Goal: Information Seeking & Learning: Check status

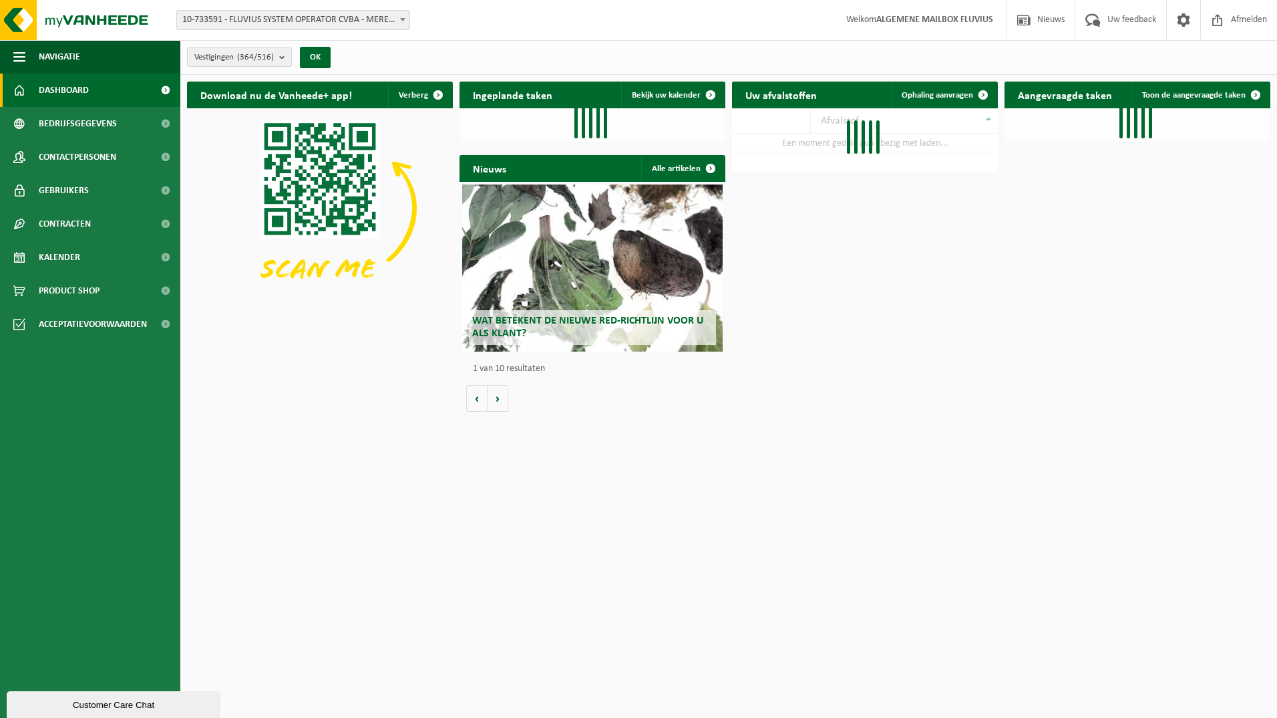
click at [404, 19] on b at bounding box center [402, 19] width 5 height 3
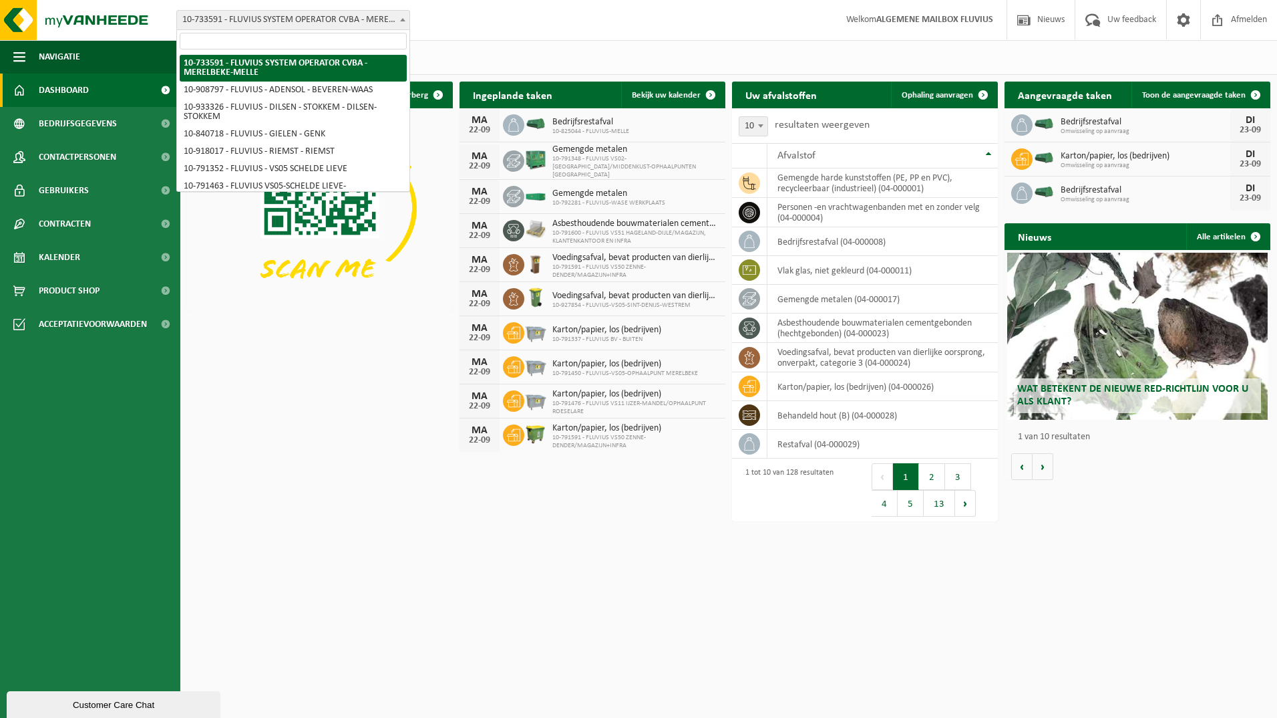
click at [283, 47] on input "search" at bounding box center [293, 41] width 227 height 17
type input "peer"
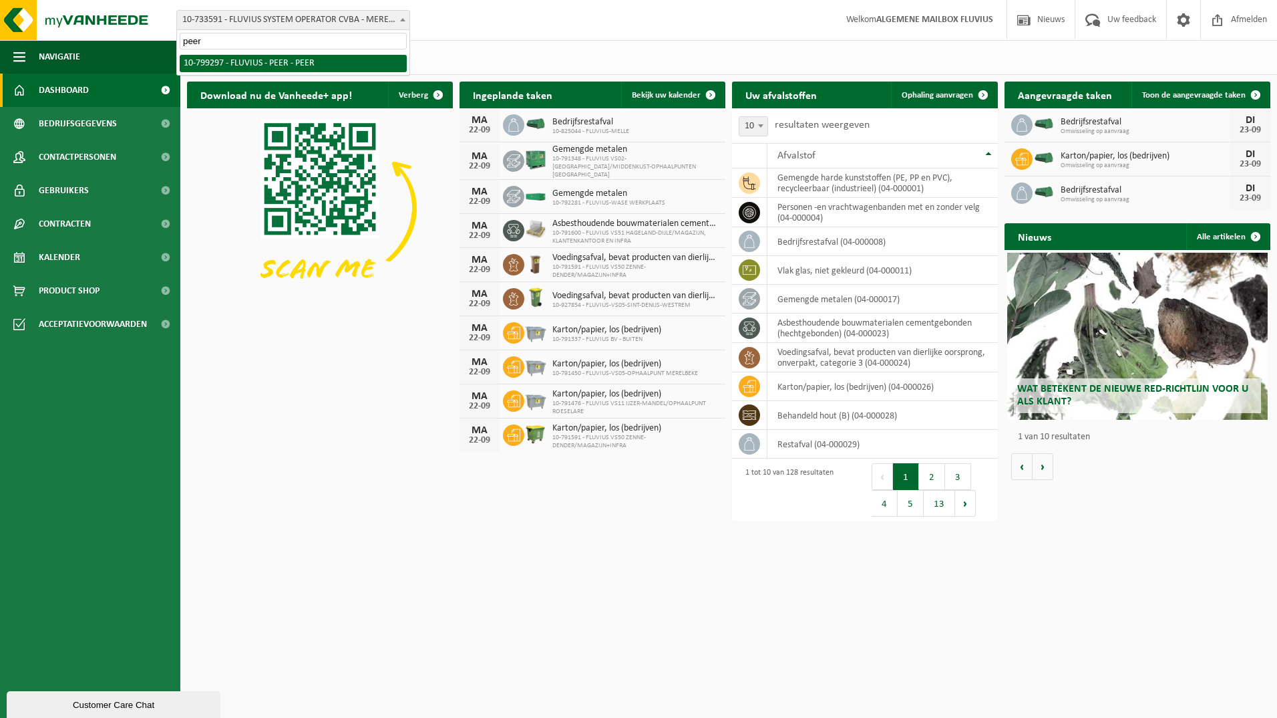
select select "33231"
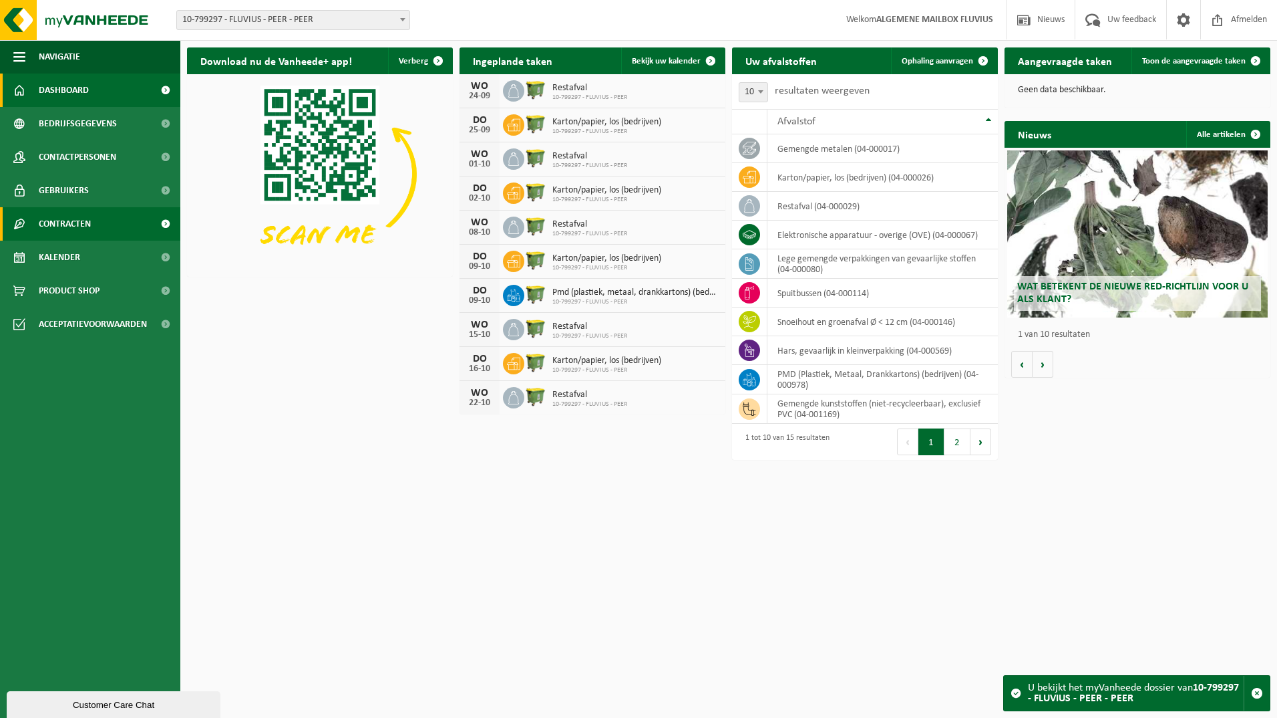
click at [58, 222] on span "Contracten" at bounding box center [65, 223] width 52 height 33
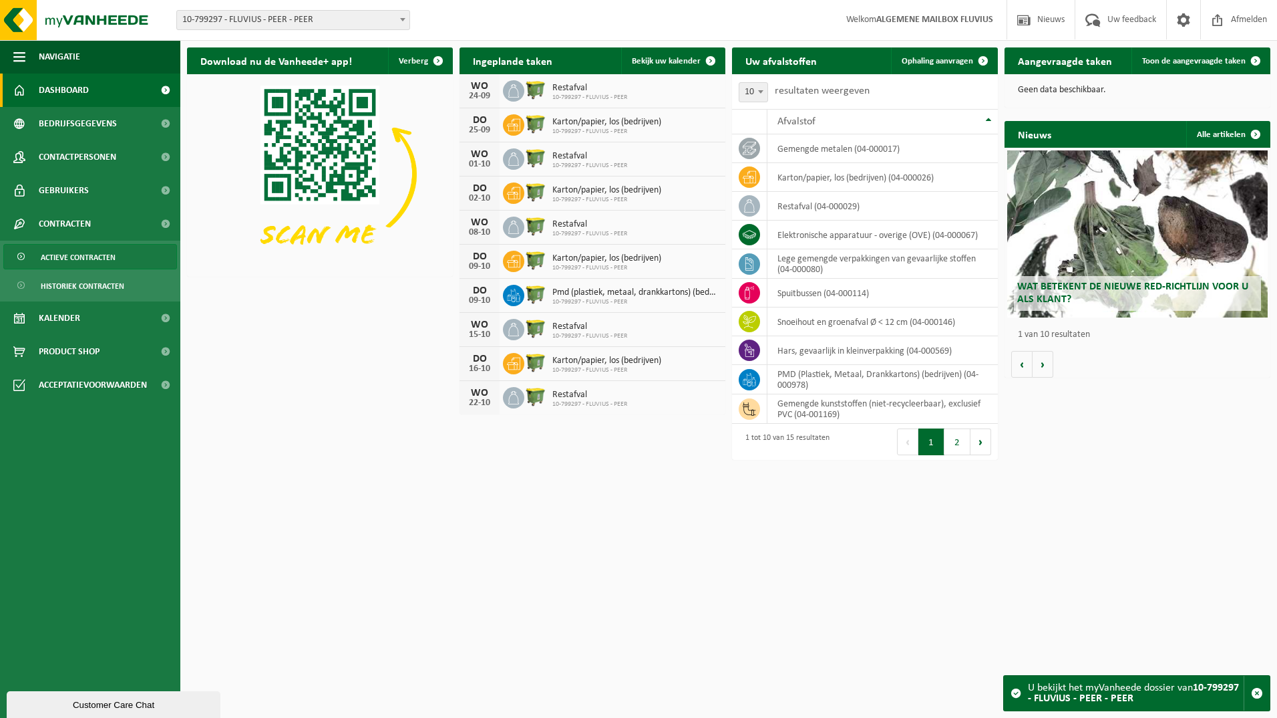
click at [81, 254] on span "Actieve contracten" at bounding box center [78, 257] width 75 height 25
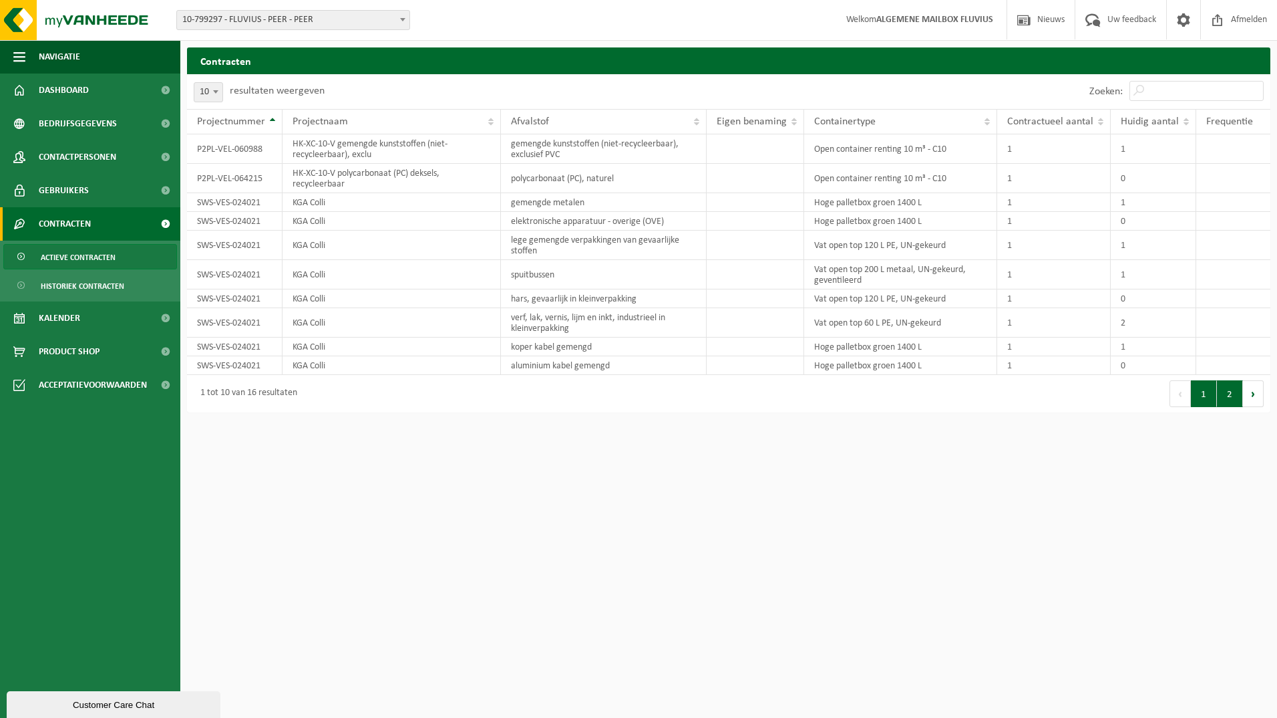
click at [1228, 394] on button "2" at bounding box center [1230, 393] width 26 height 27
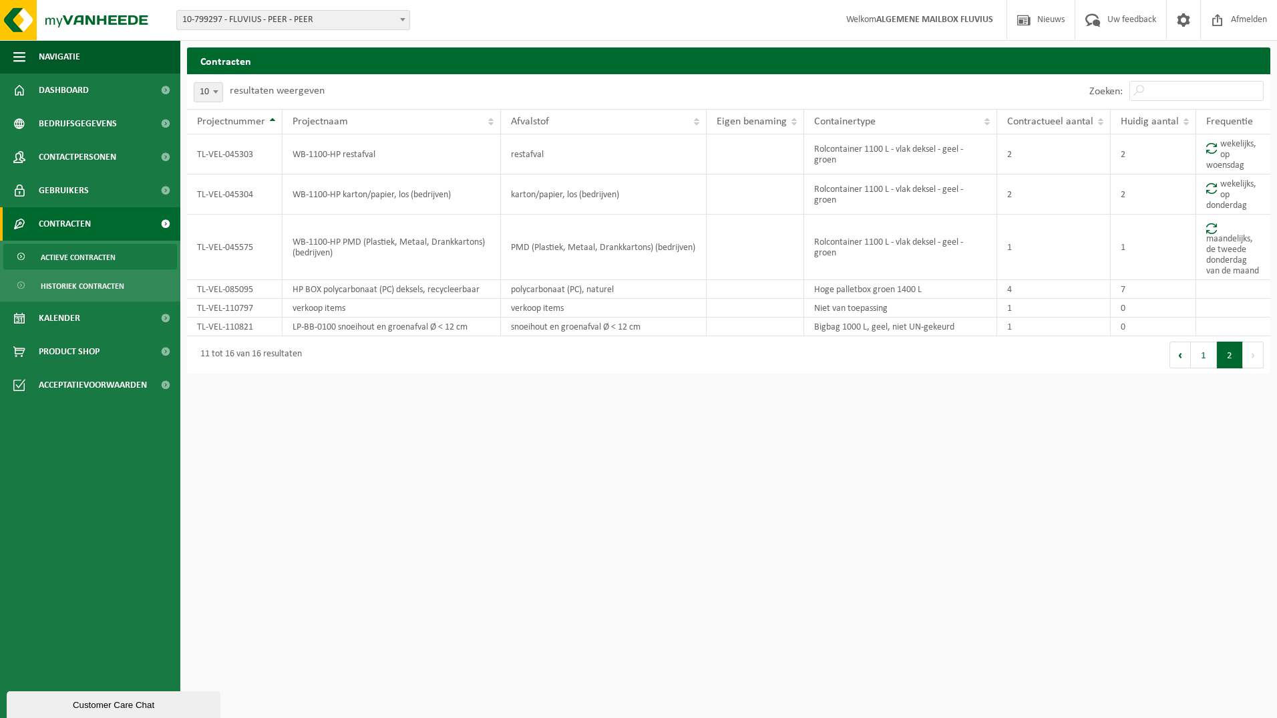
click at [1248, 362] on button "Volgende" at bounding box center [1253, 354] width 21 height 27
click at [399, 18] on span at bounding box center [402, 19] width 13 height 17
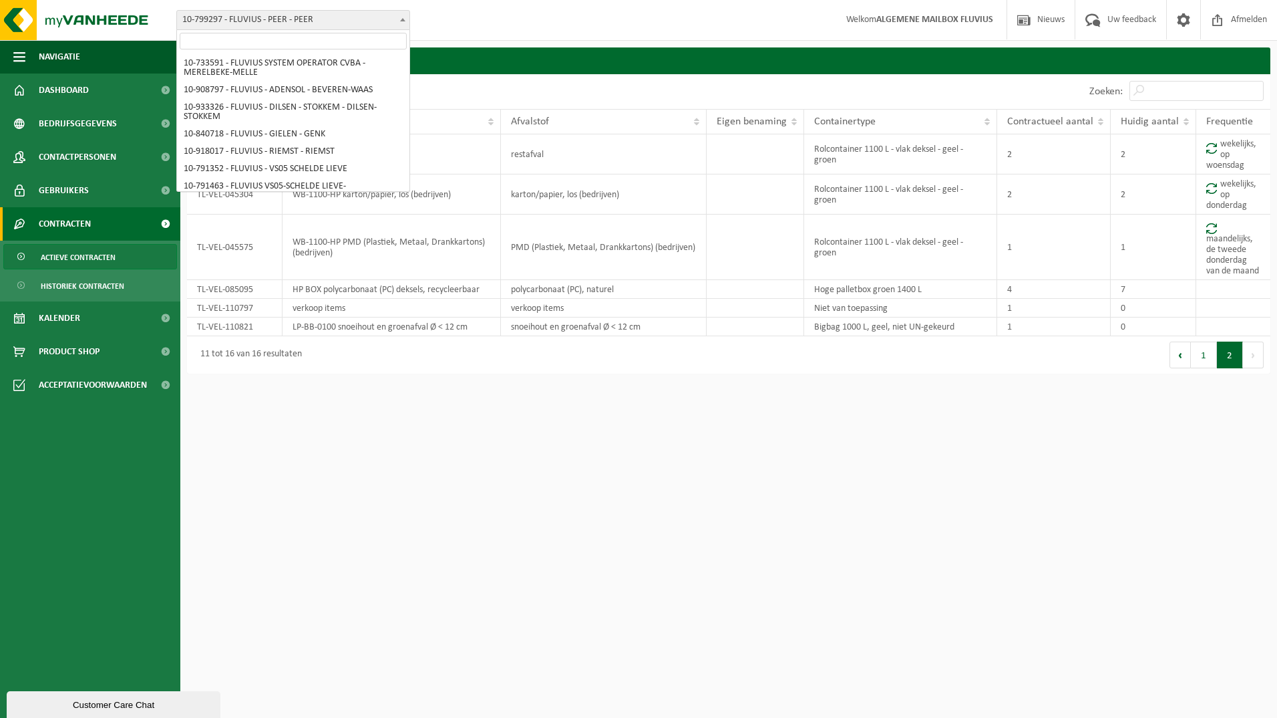
scroll to position [8271, 0]
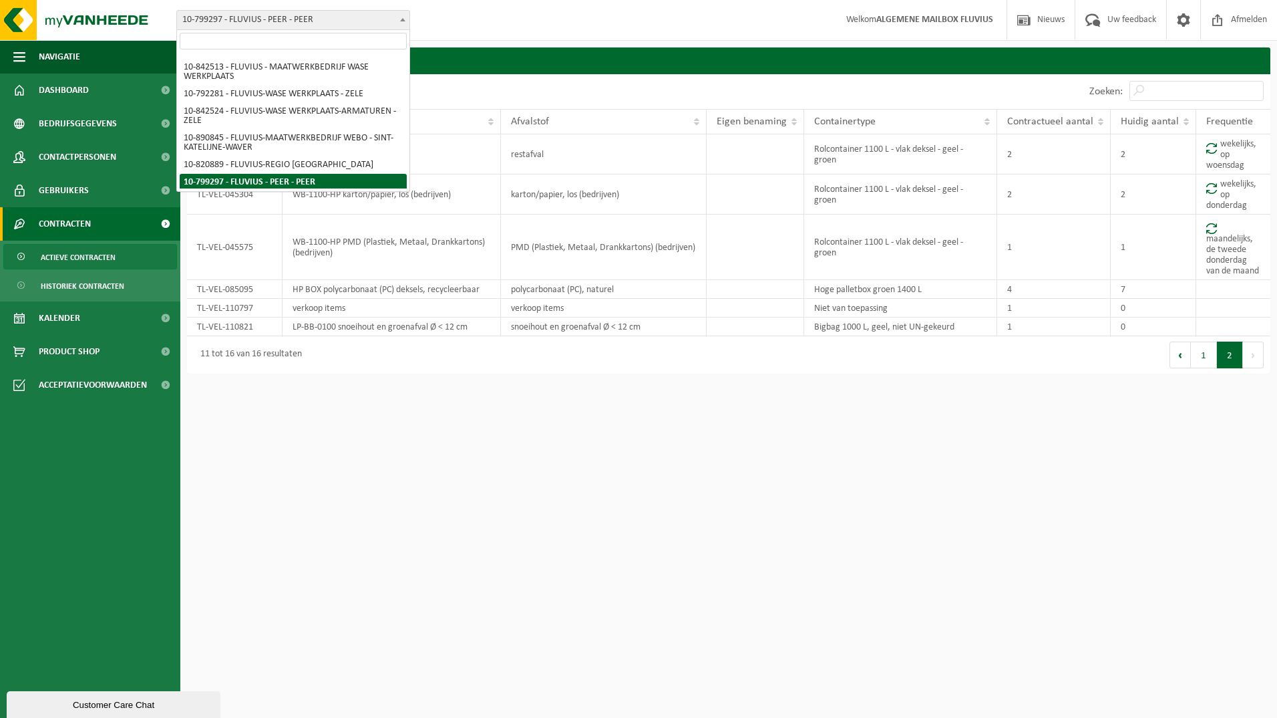
click at [313, 43] on input "search" at bounding box center [293, 41] width 227 height 17
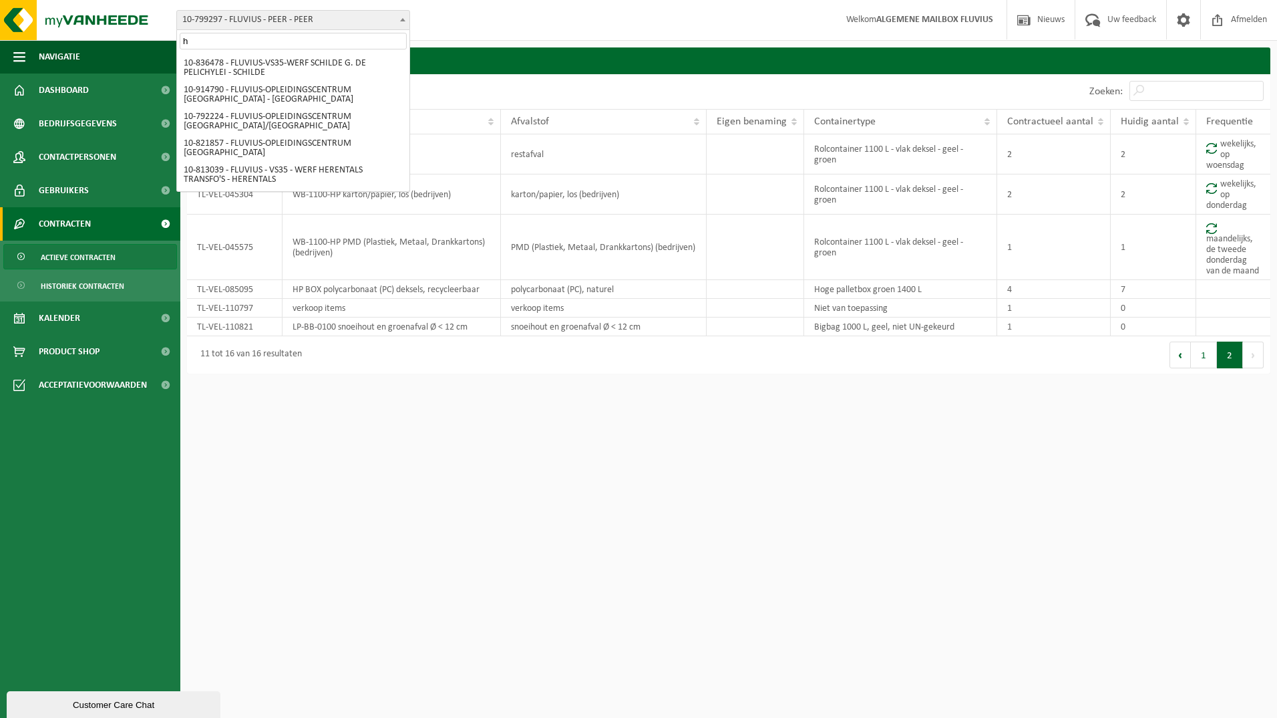
scroll to position [0, 0]
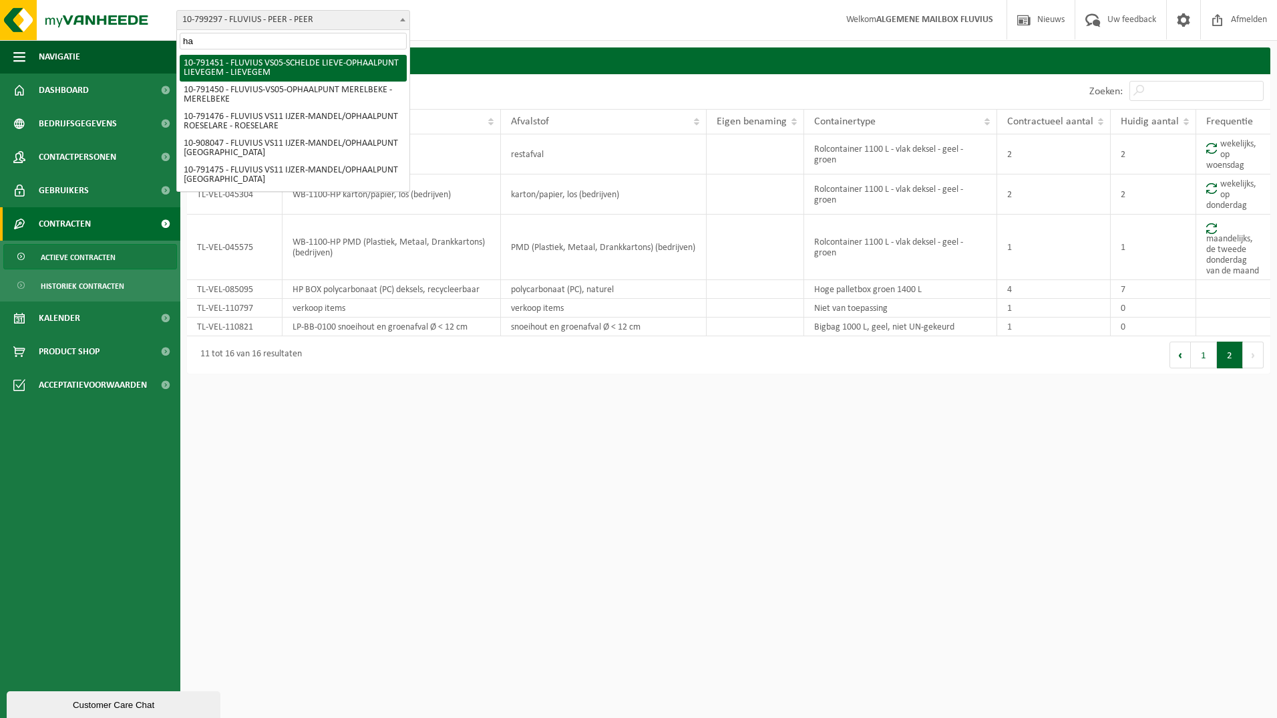
type input "ham"
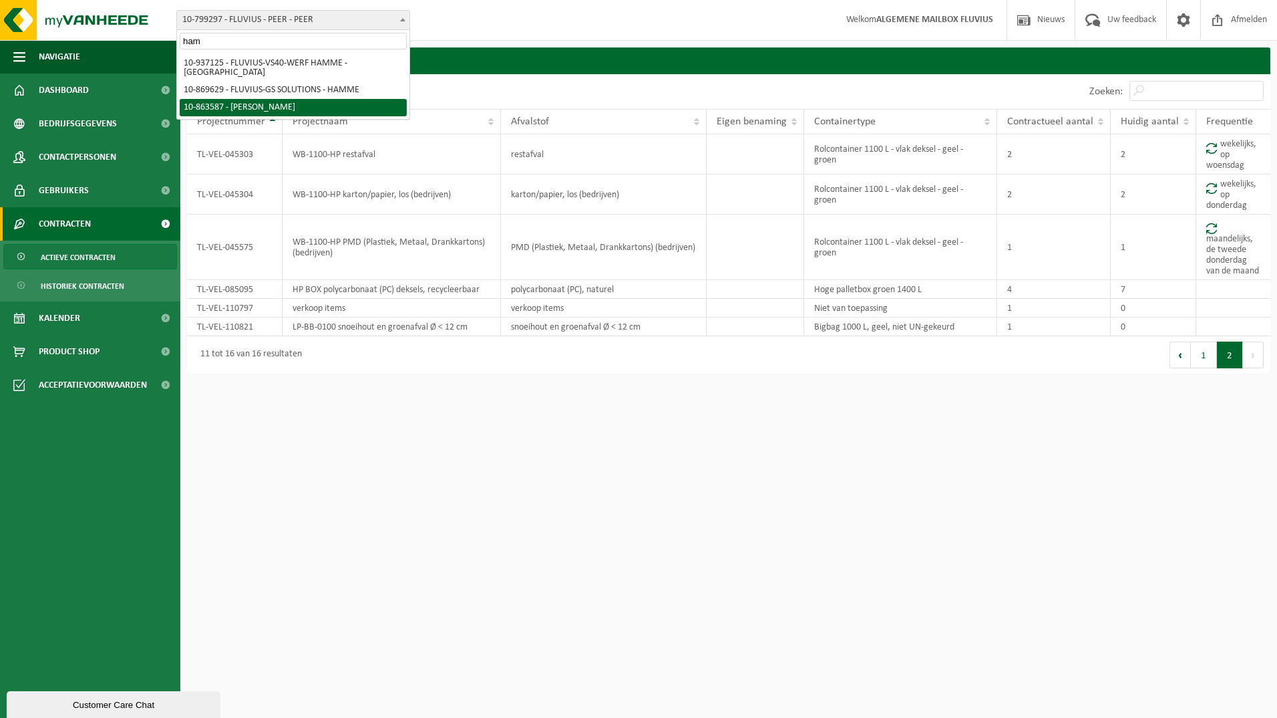
select select "101592"
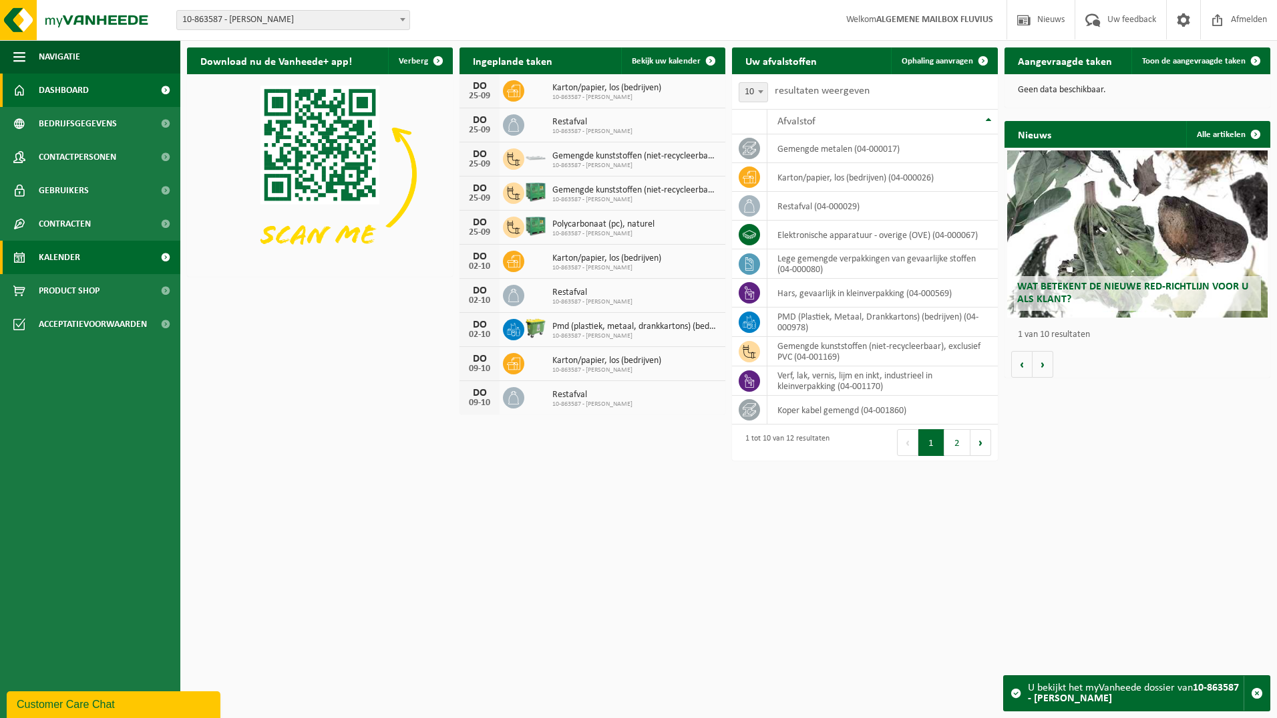
click at [54, 256] on span "Kalender" at bounding box center [59, 257] width 41 height 33
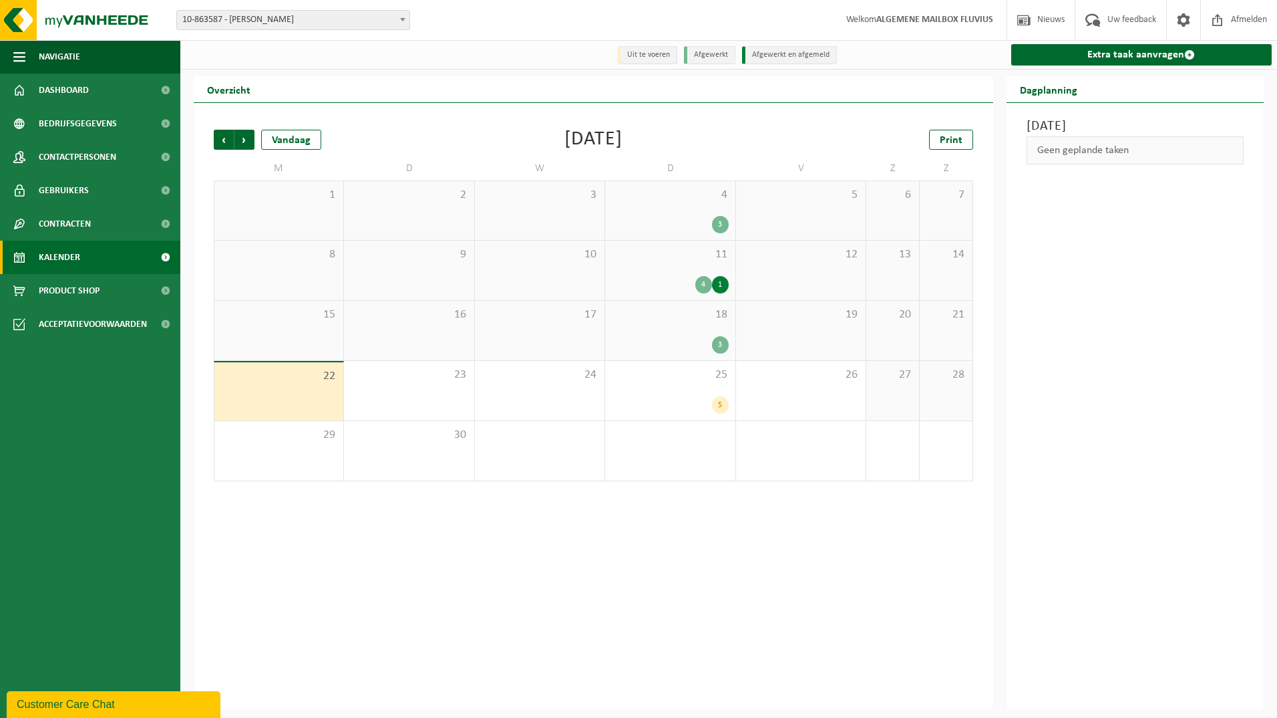
click at [719, 340] on div "3" at bounding box center [720, 344] width 17 height 17
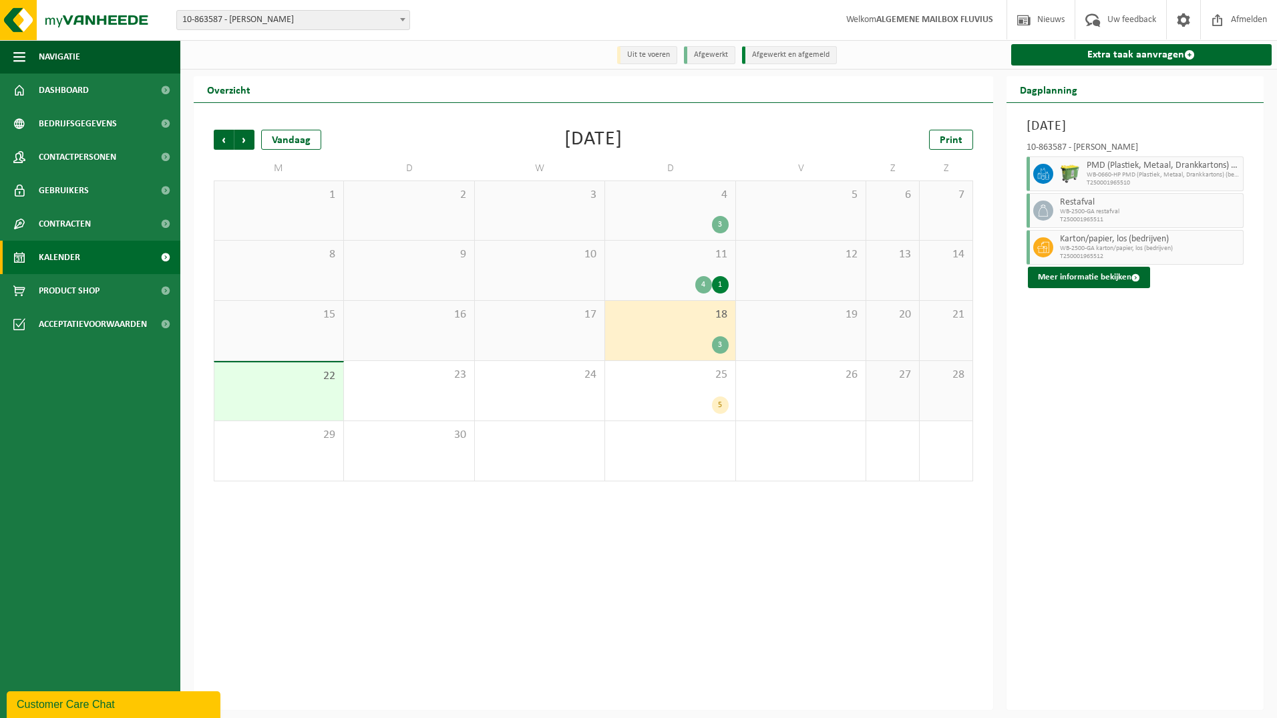
click at [1114, 206] on span "Restafval" at bounding box center [1150, 202] width 180 height 11
click at [1134, 279] on span at bounding box center [1136, 277] width 9 height 9
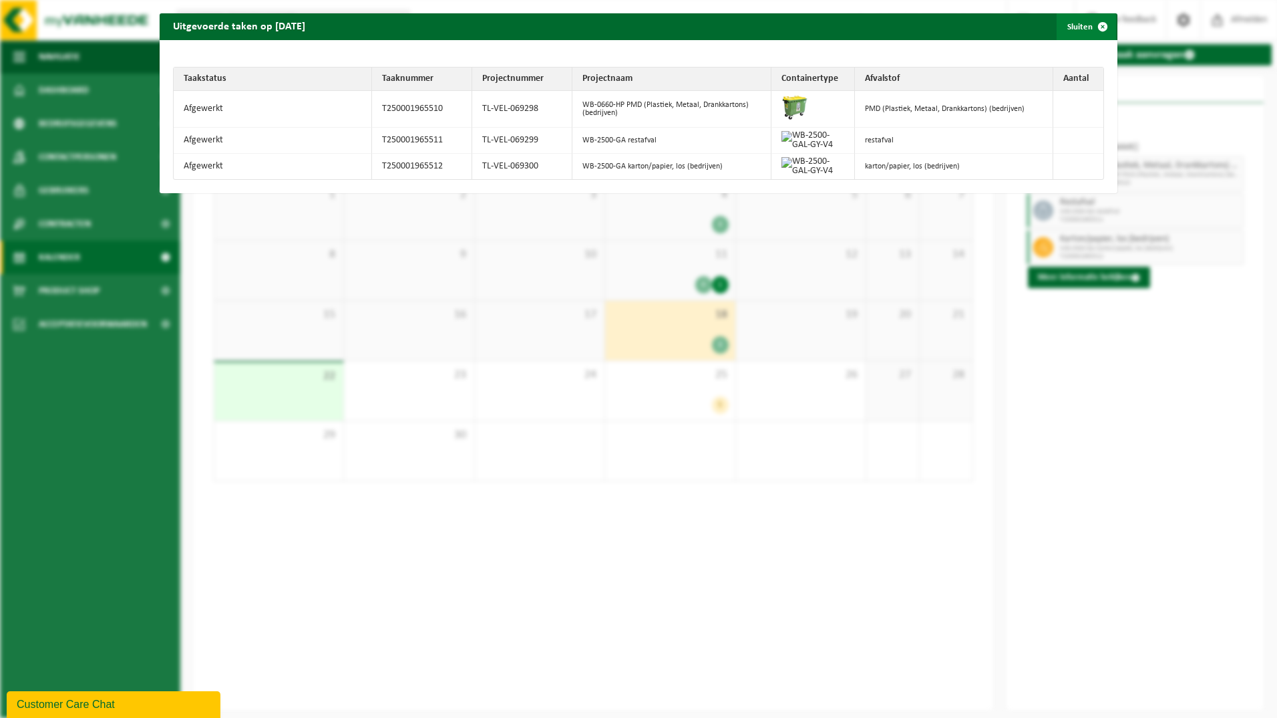
click at [1090, 25] on span "button" at bounding box center [1103, 26] width 27 height 27
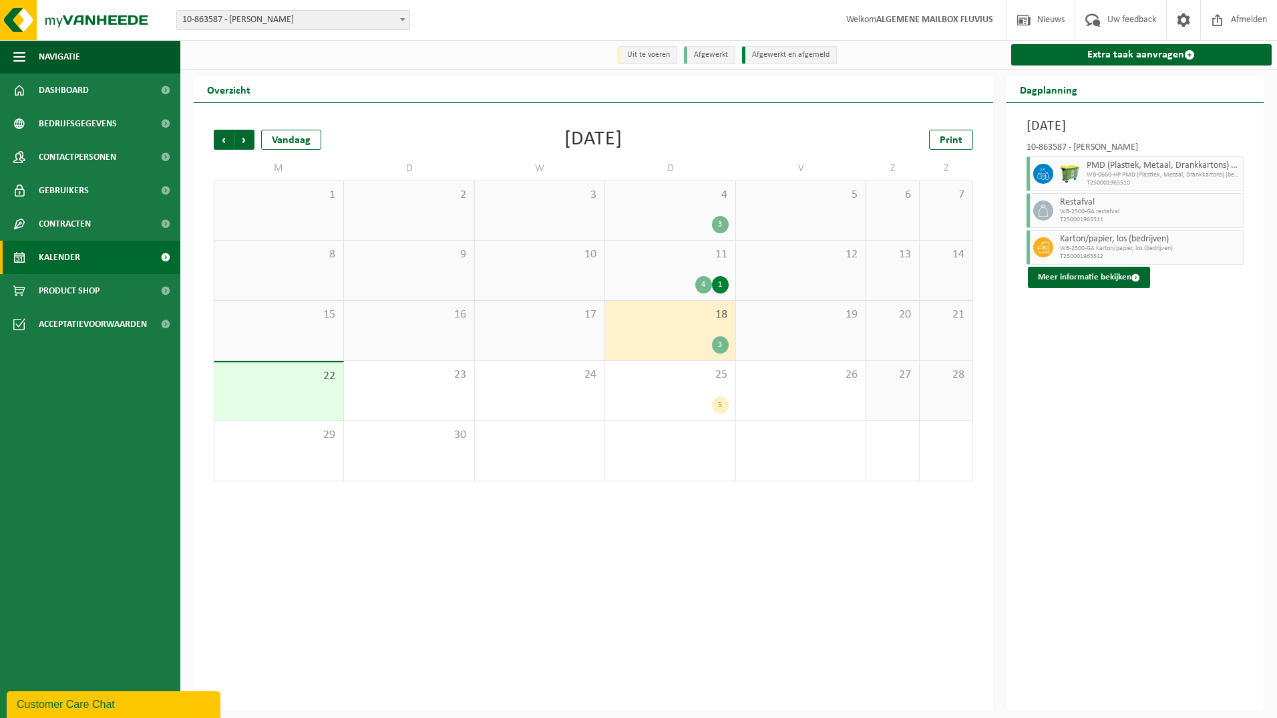
click at [717, 349] on div "3" at bounding box center [720, 344] width 17 height 17
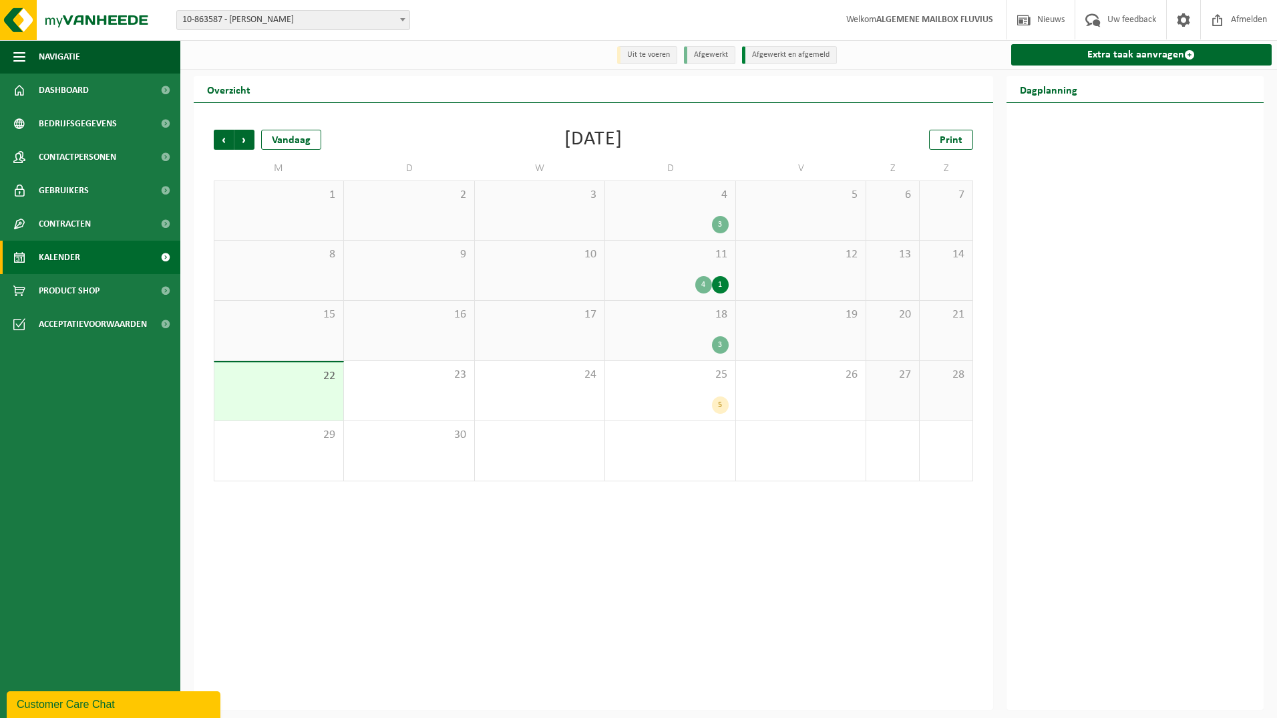
click at [706, 287] on div "4" at bounding box center [704, 284] width 17 height 17
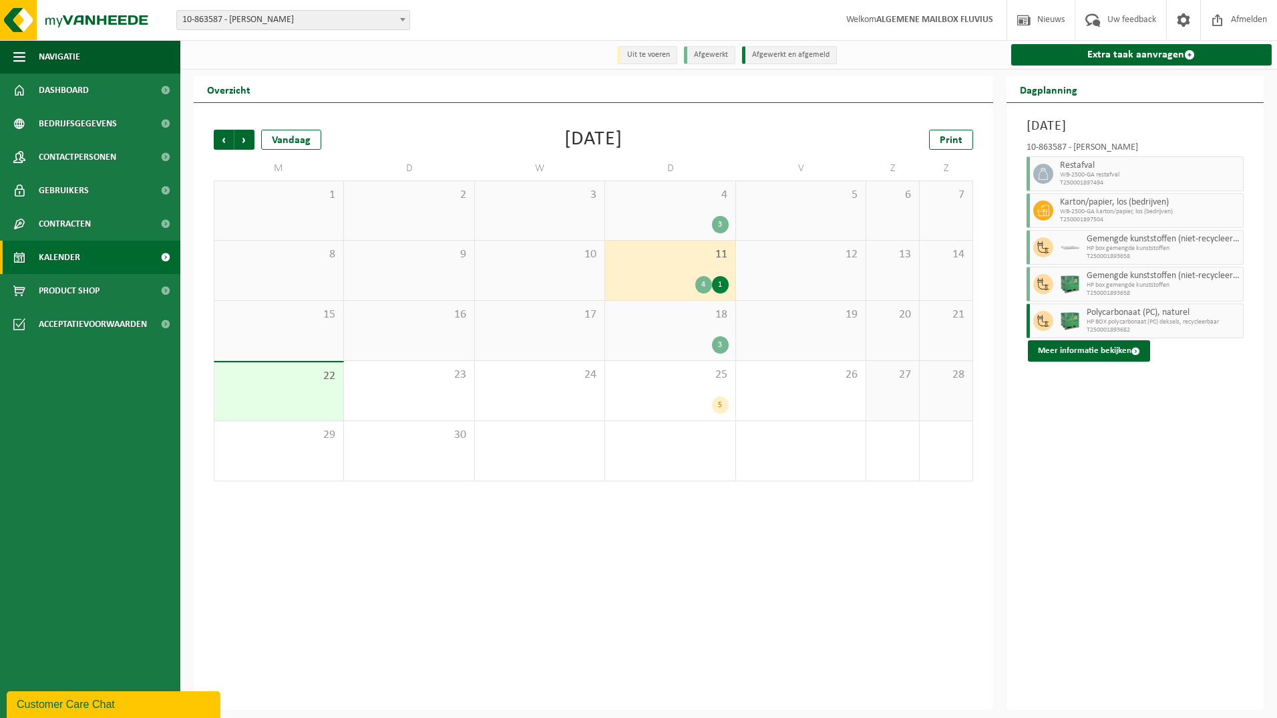
click at [724, 287] on div "1" at bounding box center [720, 284] width 17 height 17
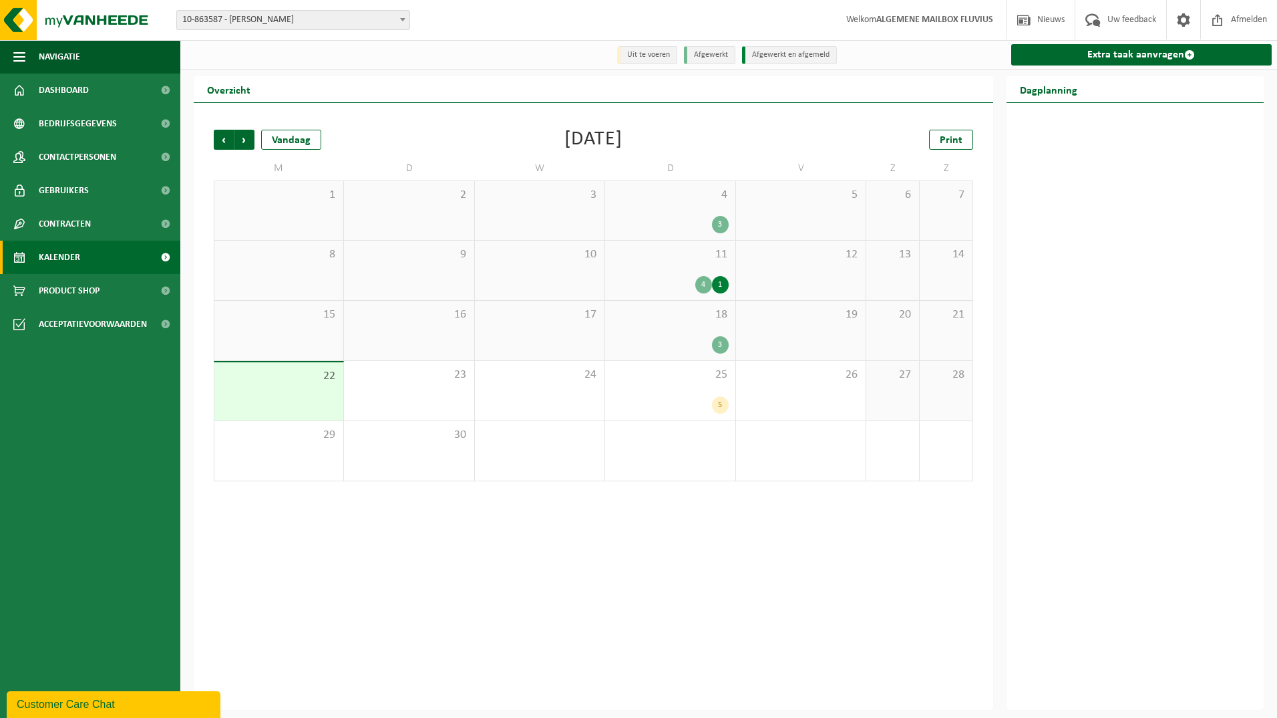
click at [717, 341] on div "3" at bounding box center [720, 344] width 17 height 17
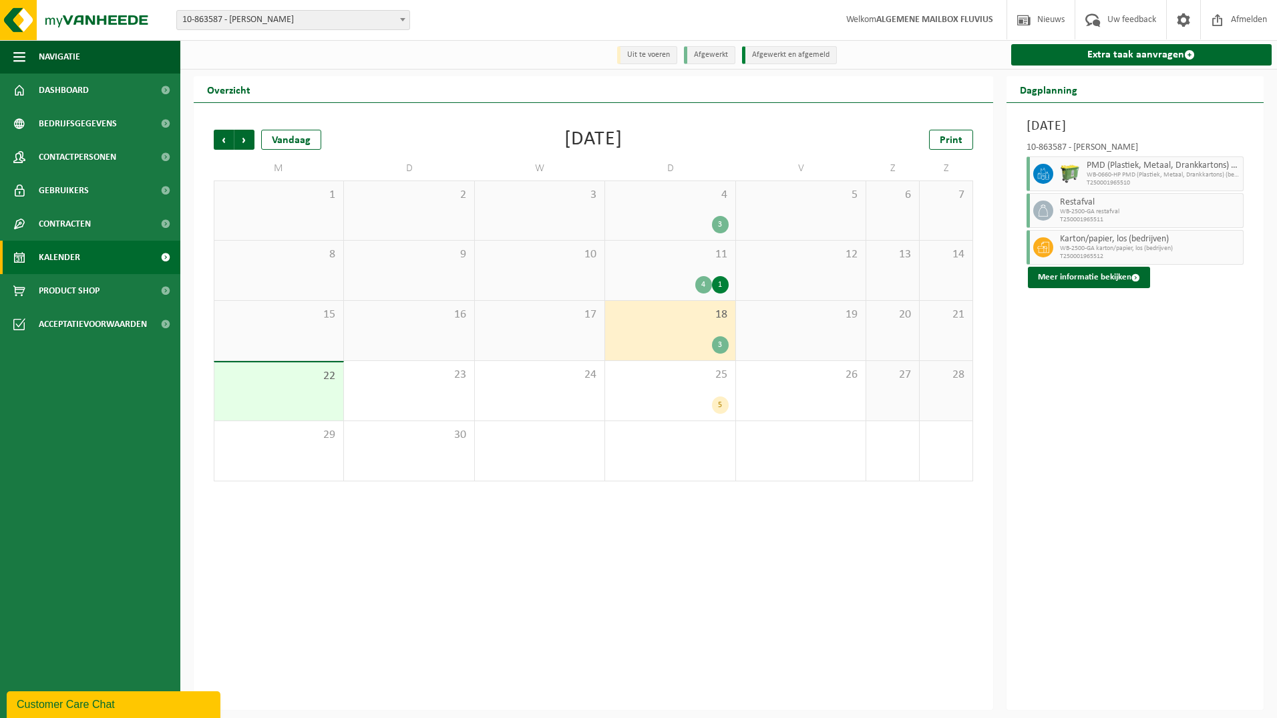
click at [1091, 207] on span "Restafval" at bounding box center [1150, 202] width 180 height 11
click at [106, 224] on link "Contracten" at bounding box center [90, 223] width 180 height 33
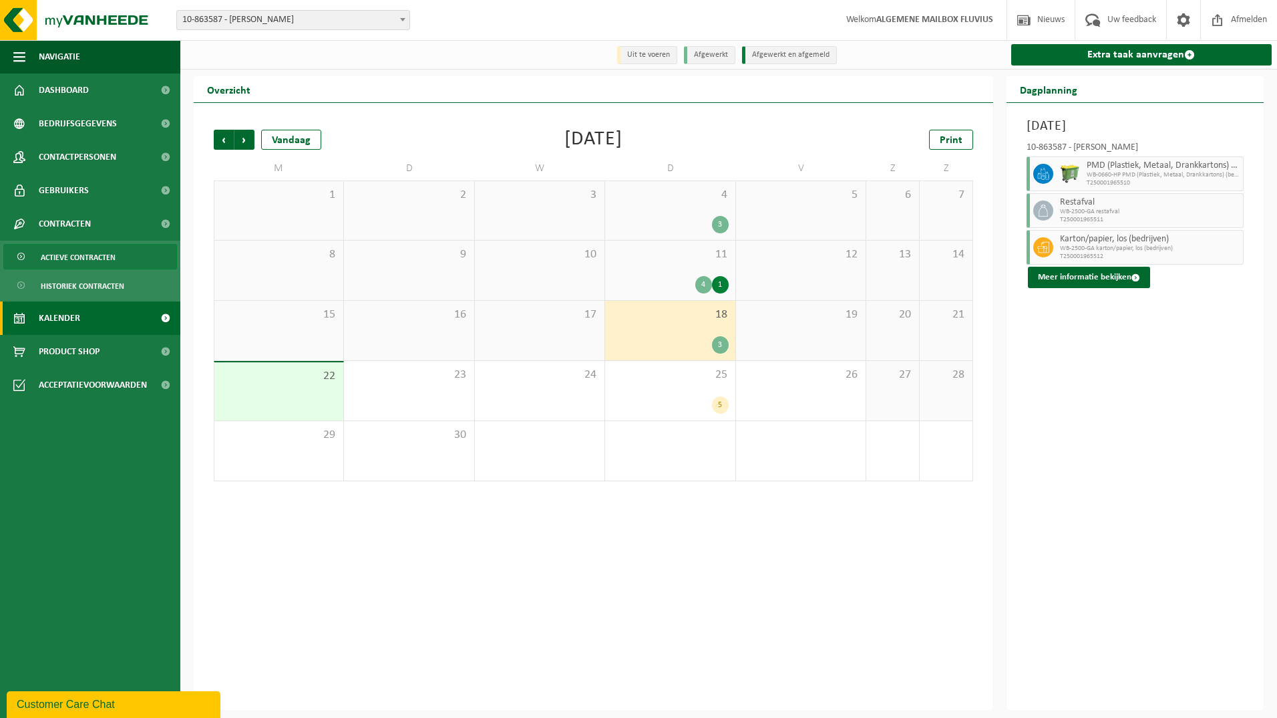
click at [98, 257] on span "Actieve contracten" at bounding box center [78, 257] width 75 height 25
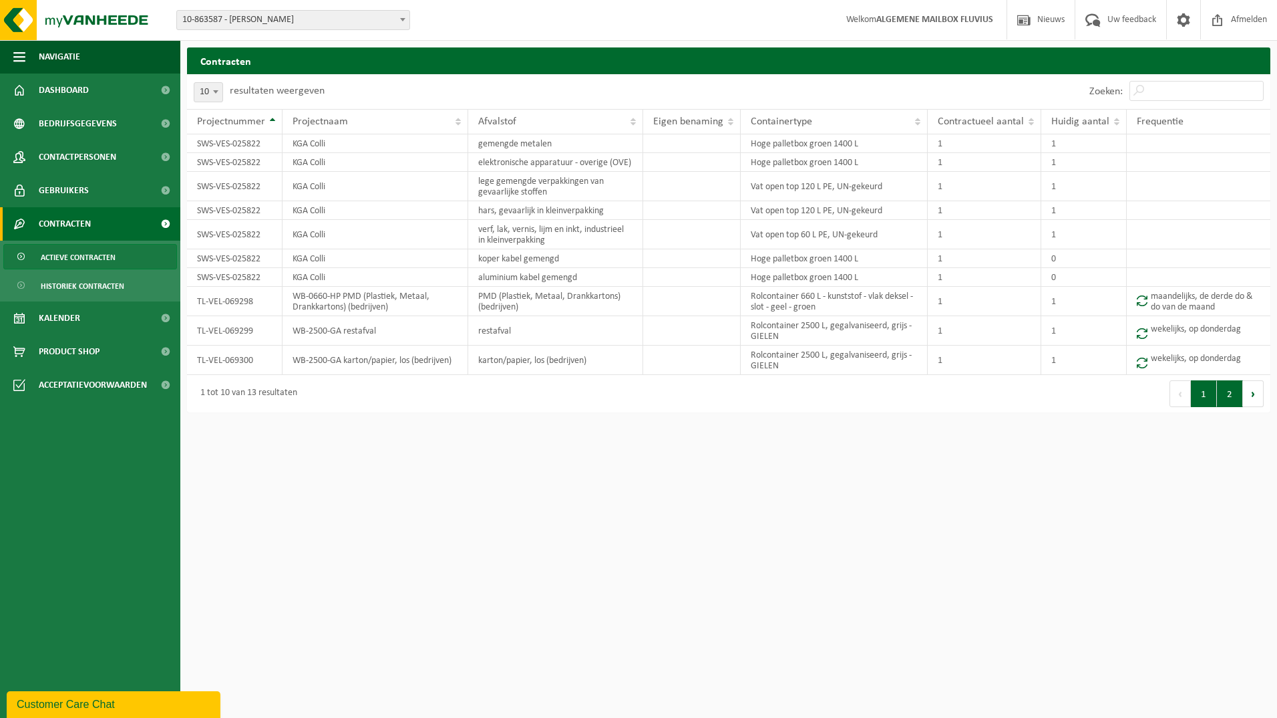
click at [1229, 397] on button "2" at bounding box center [1230, 393] width 26 height 27
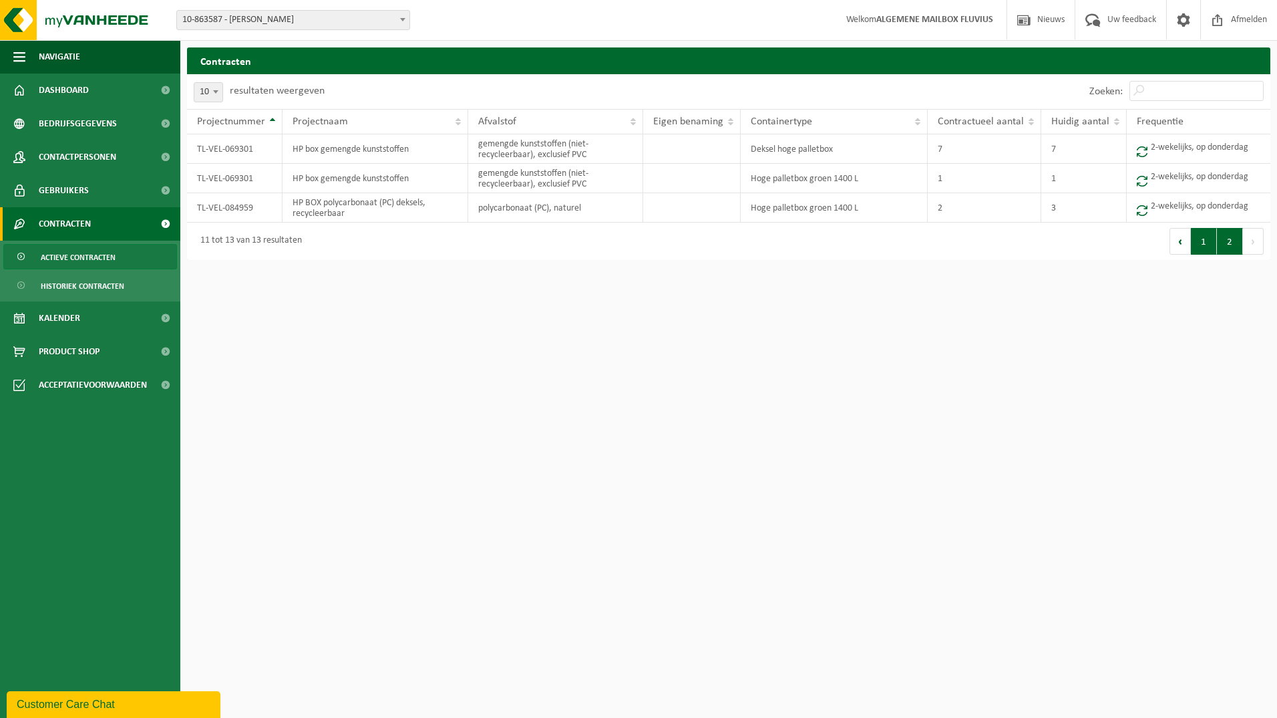
click at [1211, 243] on button "1" at bounding box center [1204, 241] width 26 height 27
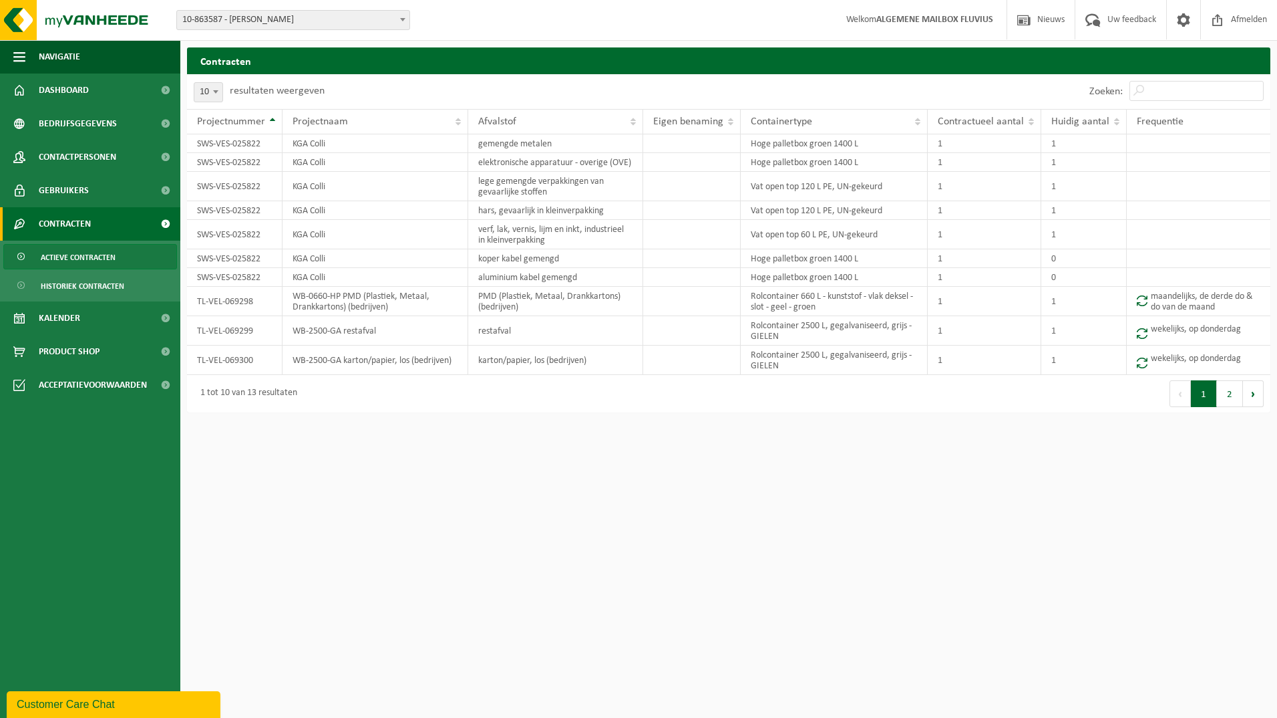
click at [404, 20] on b at bounding box center [402, 19] width 5 height 3
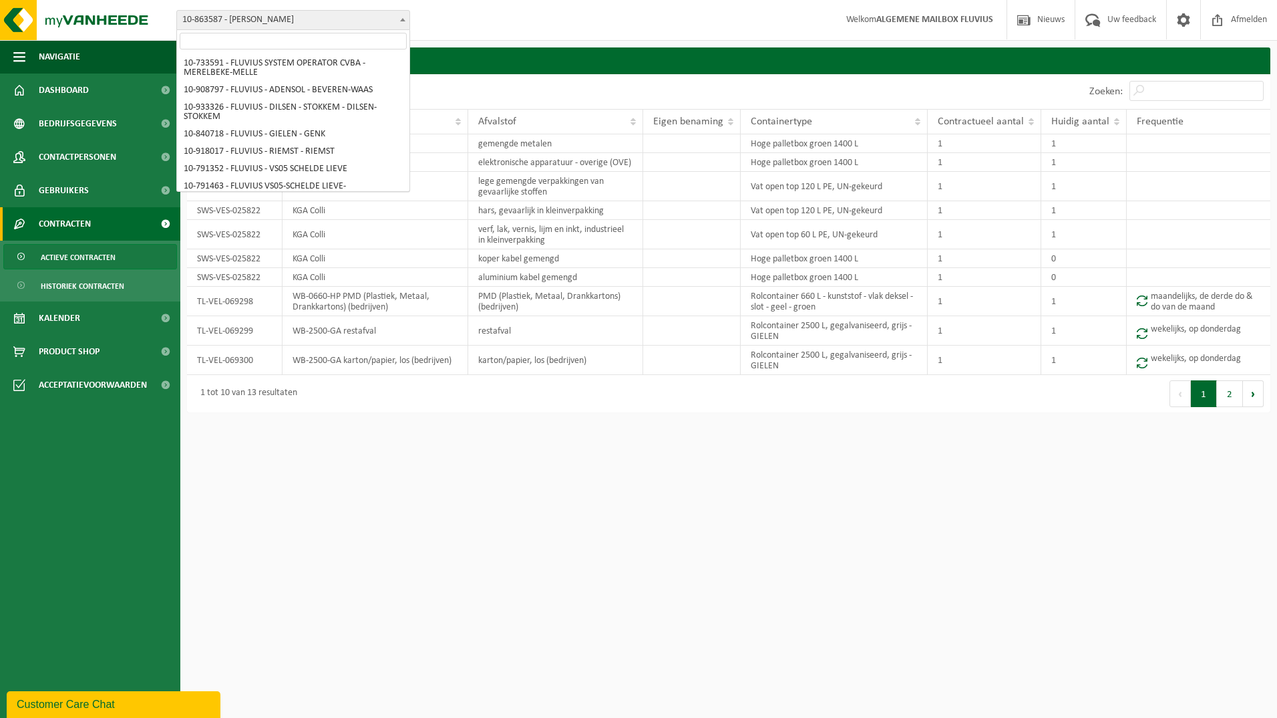
scroll to position [8323, 0]
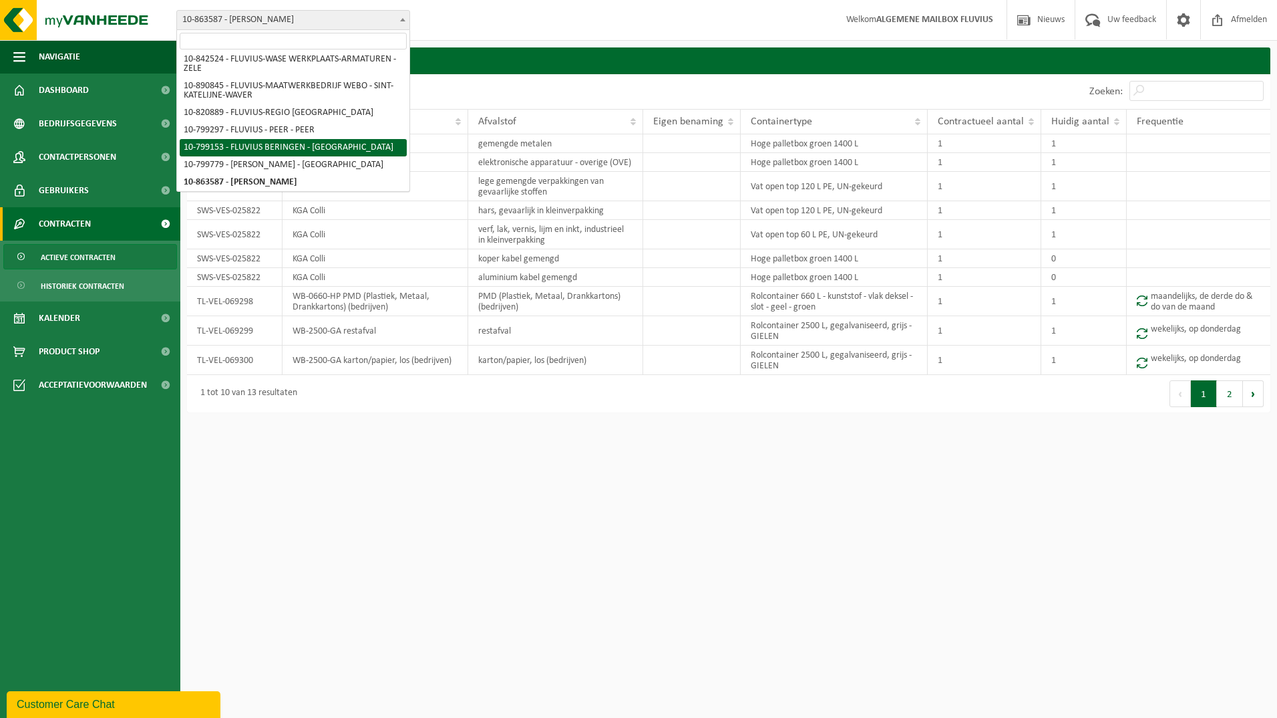
click at [289, 39] on input "search" at bounding box center [293, 41] width 227 height 17
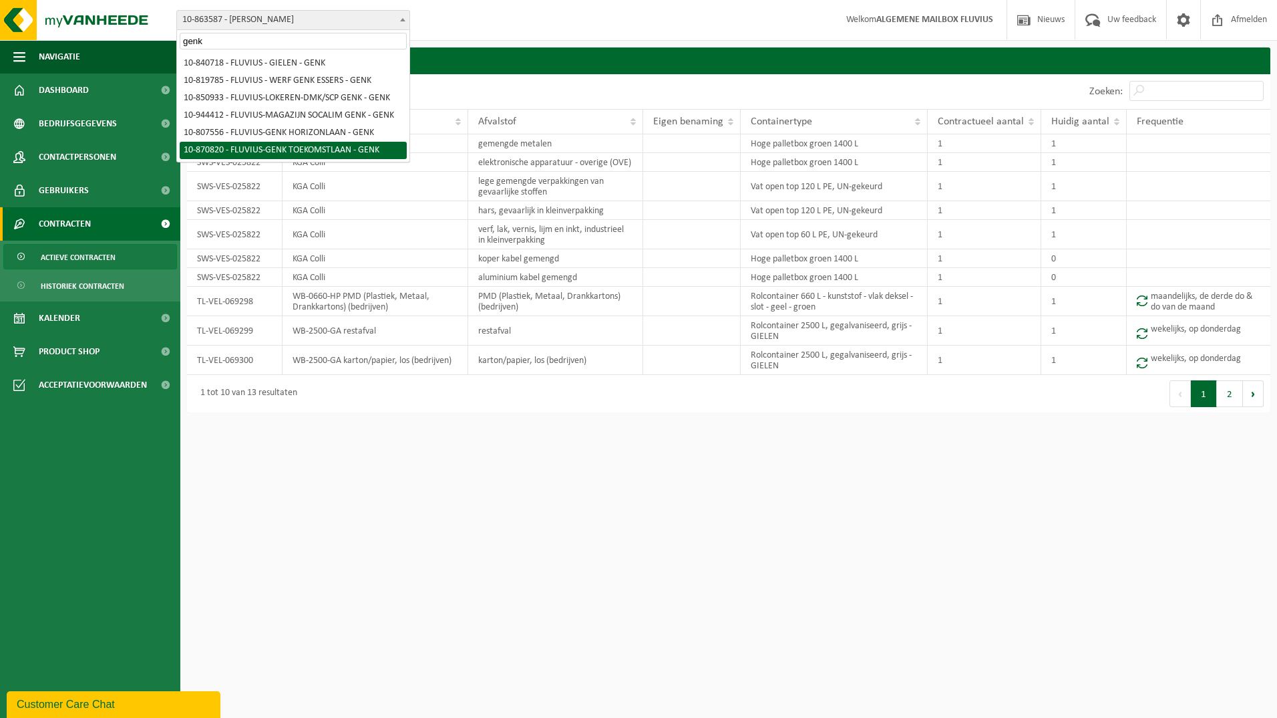
type input "genk"
click at [547, 508] on html "Vestiging: 10-733591 - FLUVIUS SYSTEM OPERATOR CVBA - MERELBEKE-MELLE 10-908797…" at bounding box center [638, 359] width 1277 height 718
select select "104887"
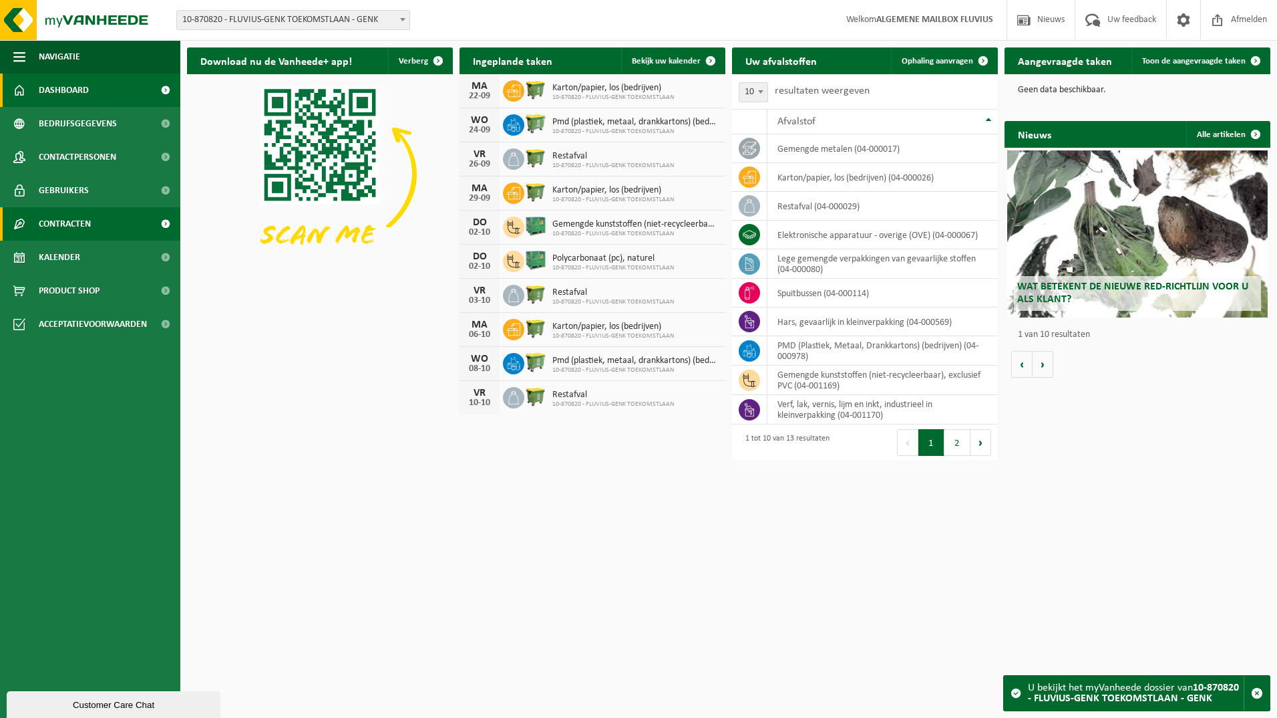
click at [53, 221] on span "Contracten" at bounding box center [65, 223] width 52 height 33
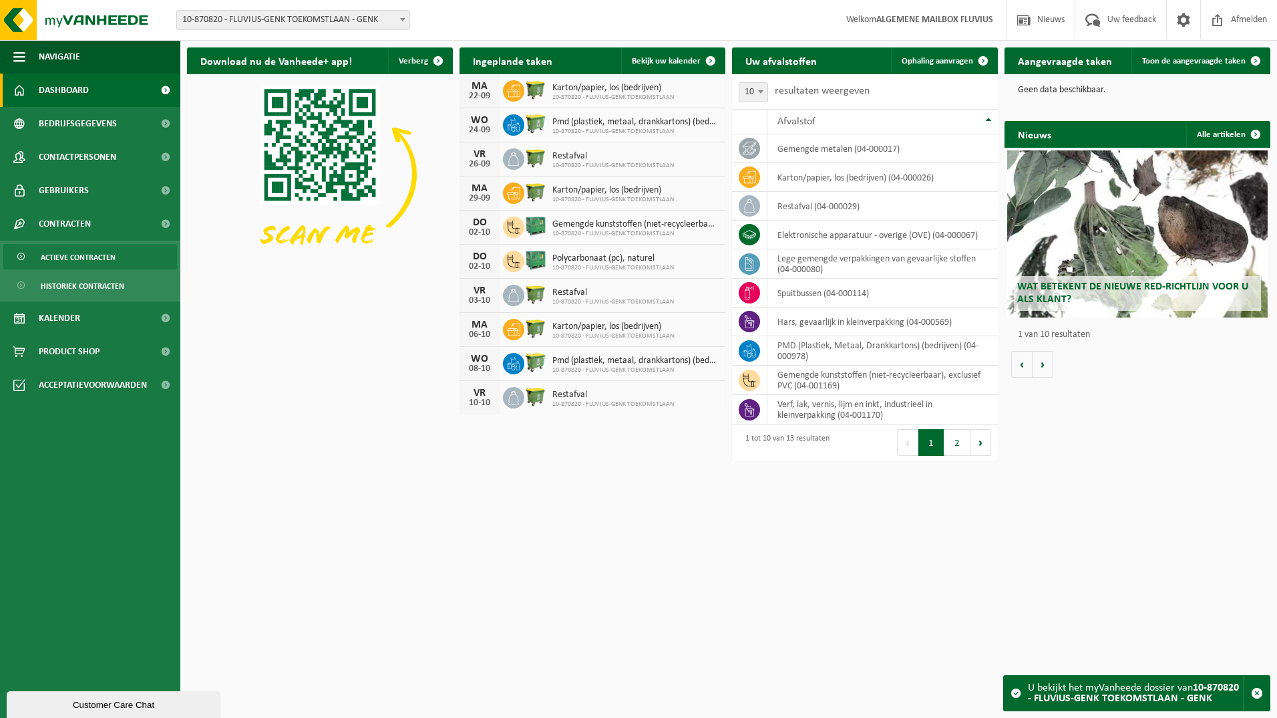
click at [78, 255] on span "Actieve contracten" at bounding box center [78, 257] width 75 height 25
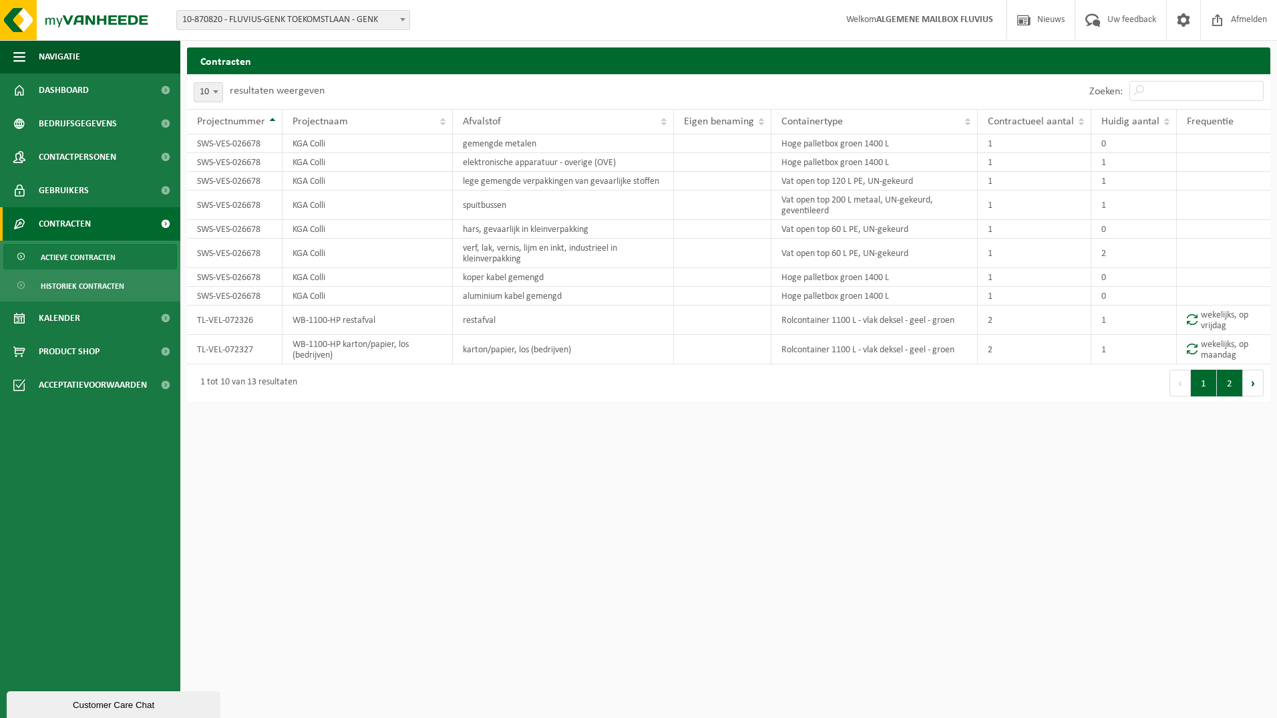
click at [1228, 382] on button "2" at bounding box center [1230, 382] width 26 height 27
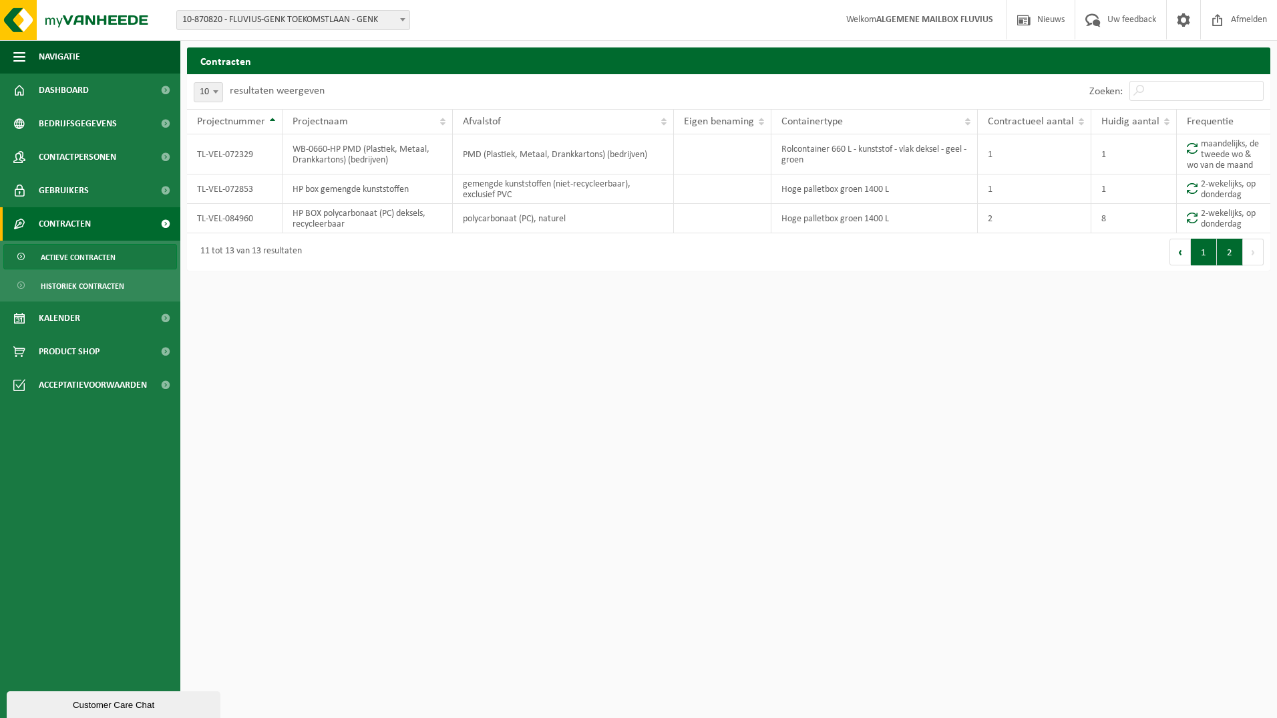
click at [1195, 257] on button "1" at bounding box center [1204, 252] width 26 height 27
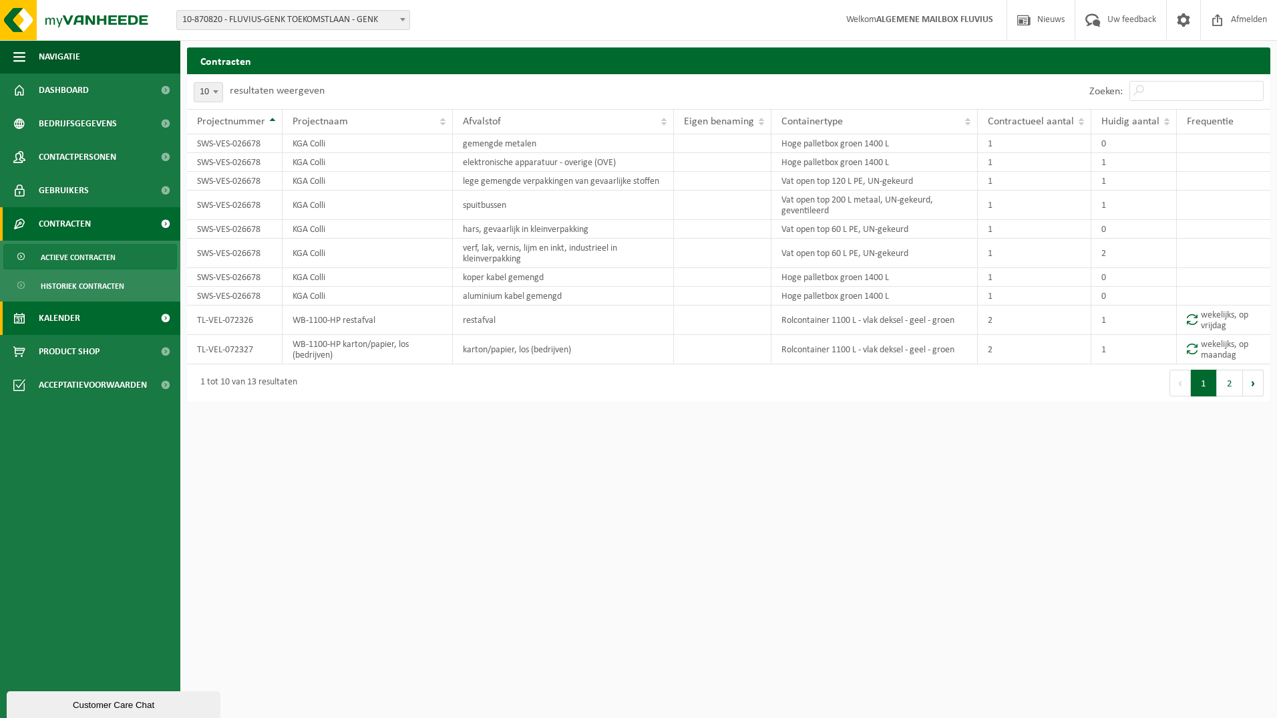
click at [52, 317] on span "Kalender" at bounding box center [59, 317] width 41 height 33
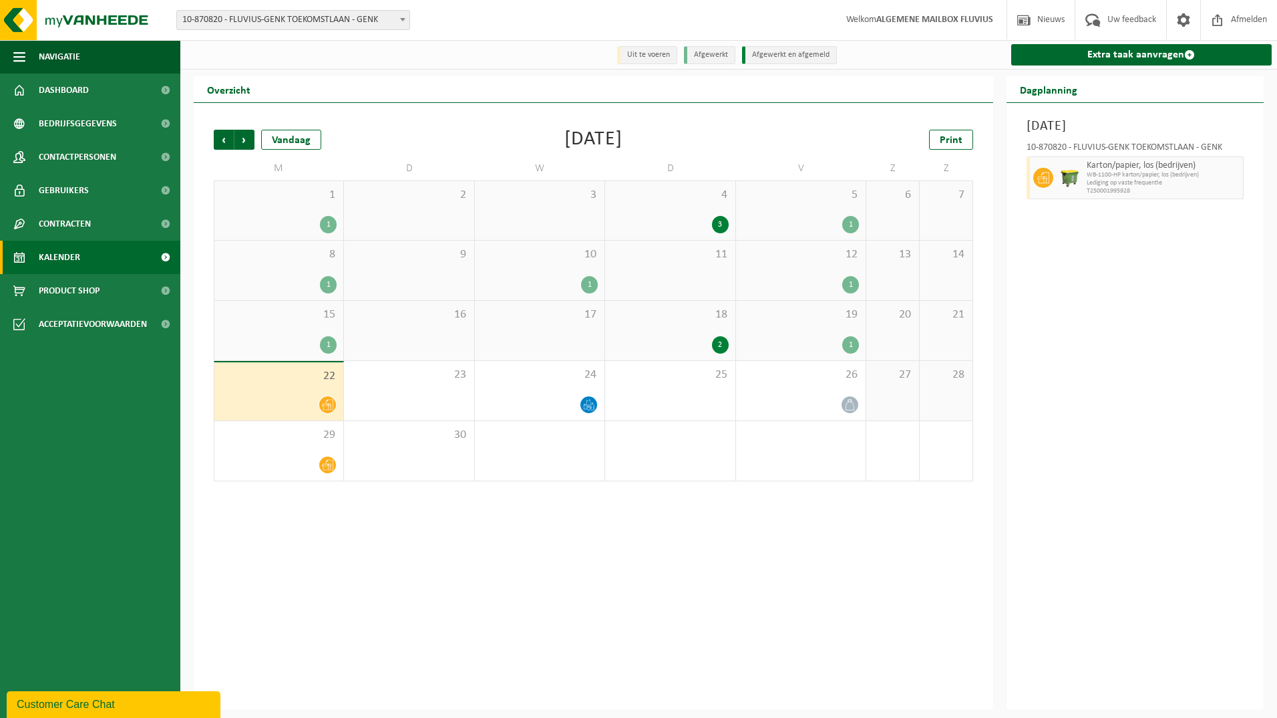
click at [851, 347] on div "1" at bounding box center [850, 344] width 17 height 17
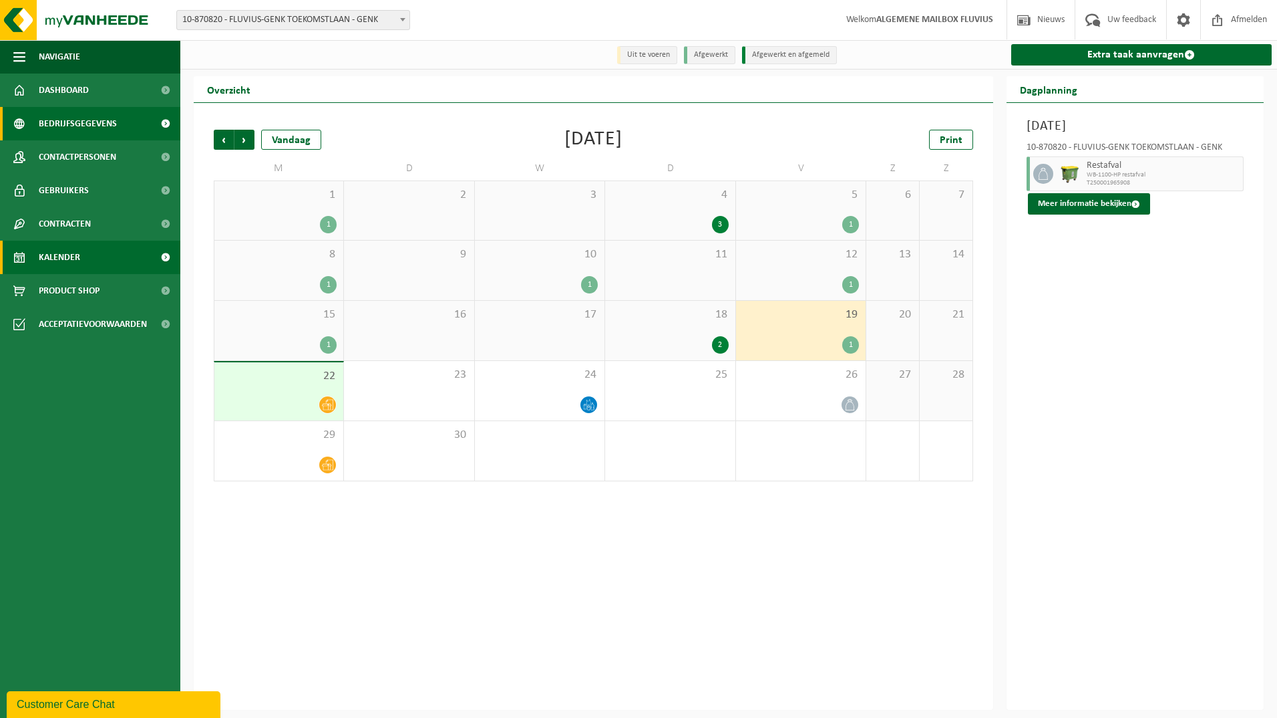
click at [78, 124] on span "Bedrijfsgegevens" at bounding box center [78, 123] width 78 height 33
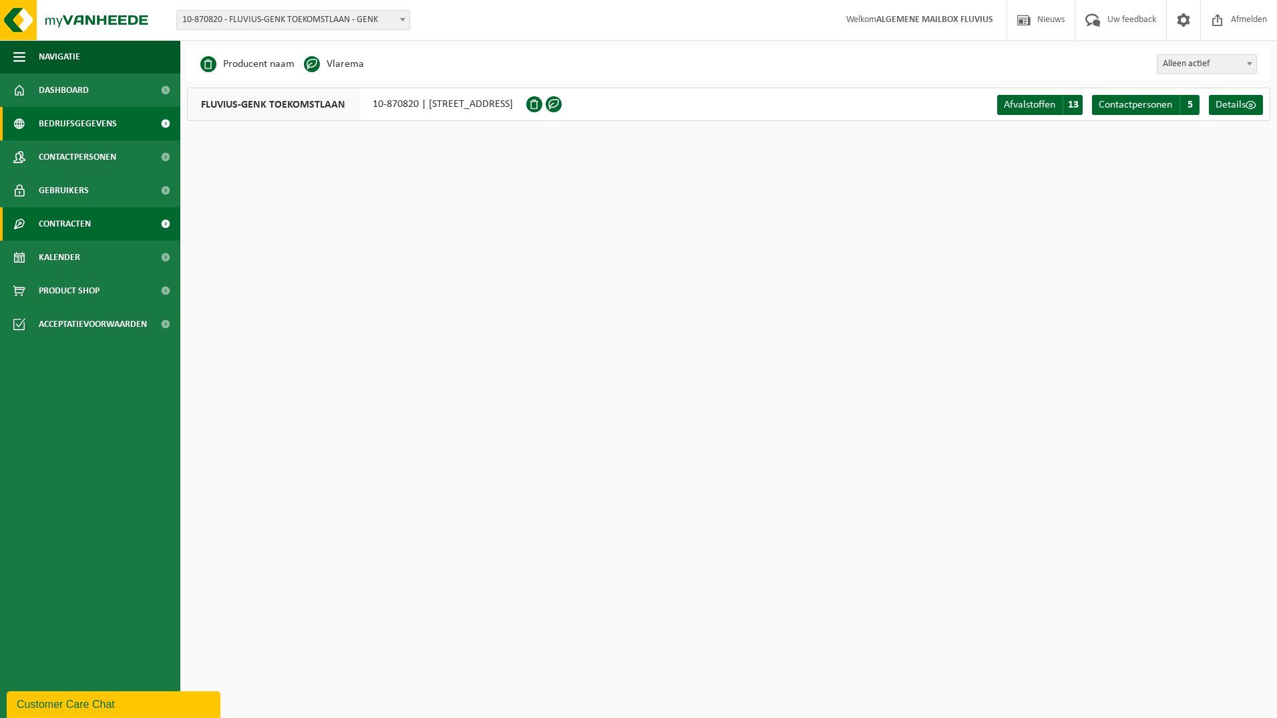
click at [163, 222] on span at bounding box center [165, 223] width 30 height 33
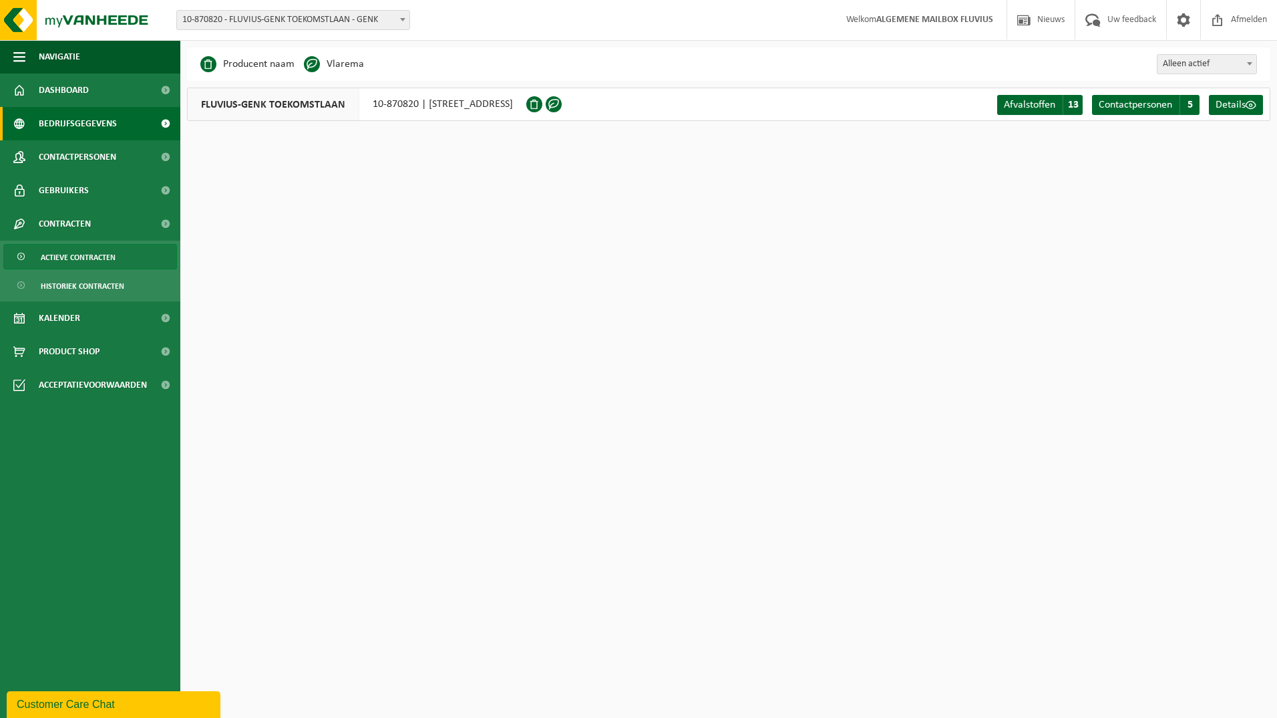
click at [80, 249] on span "Actieve contracten" at bounding box center [78, 257] width 75 height 25
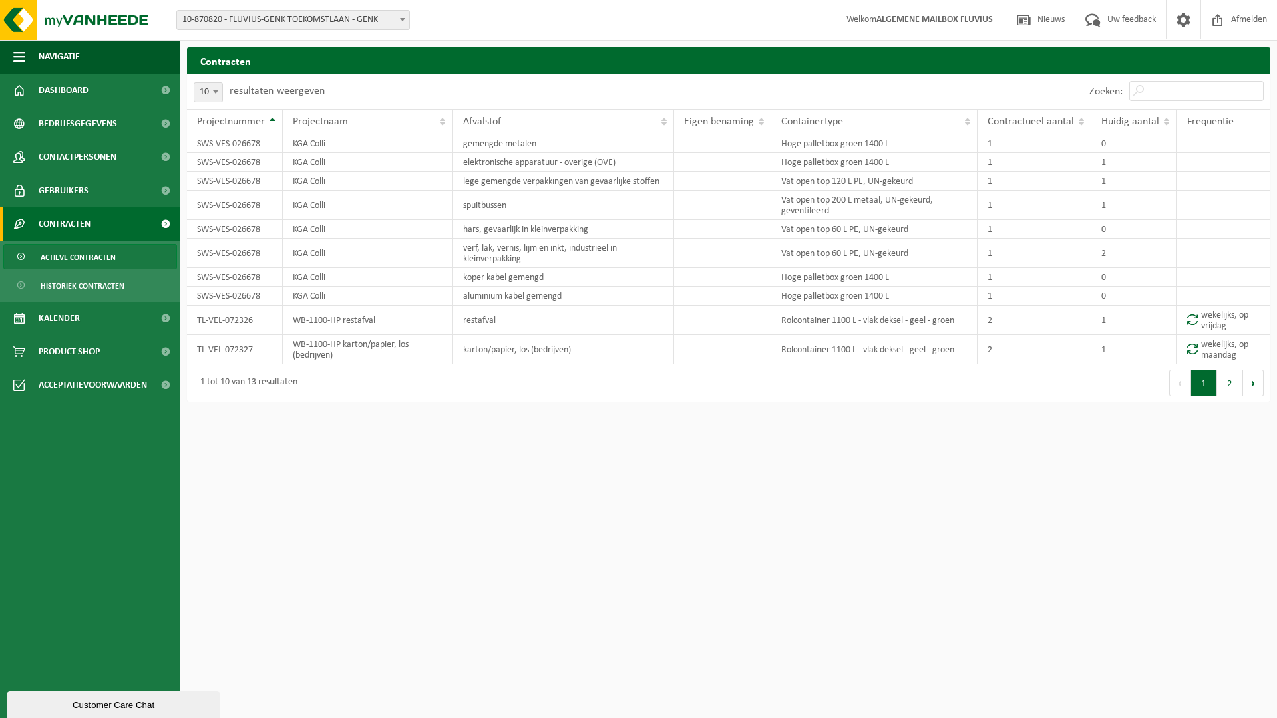
click at [402, 12] on span at bounding box center [402, 19] width 13 height 17
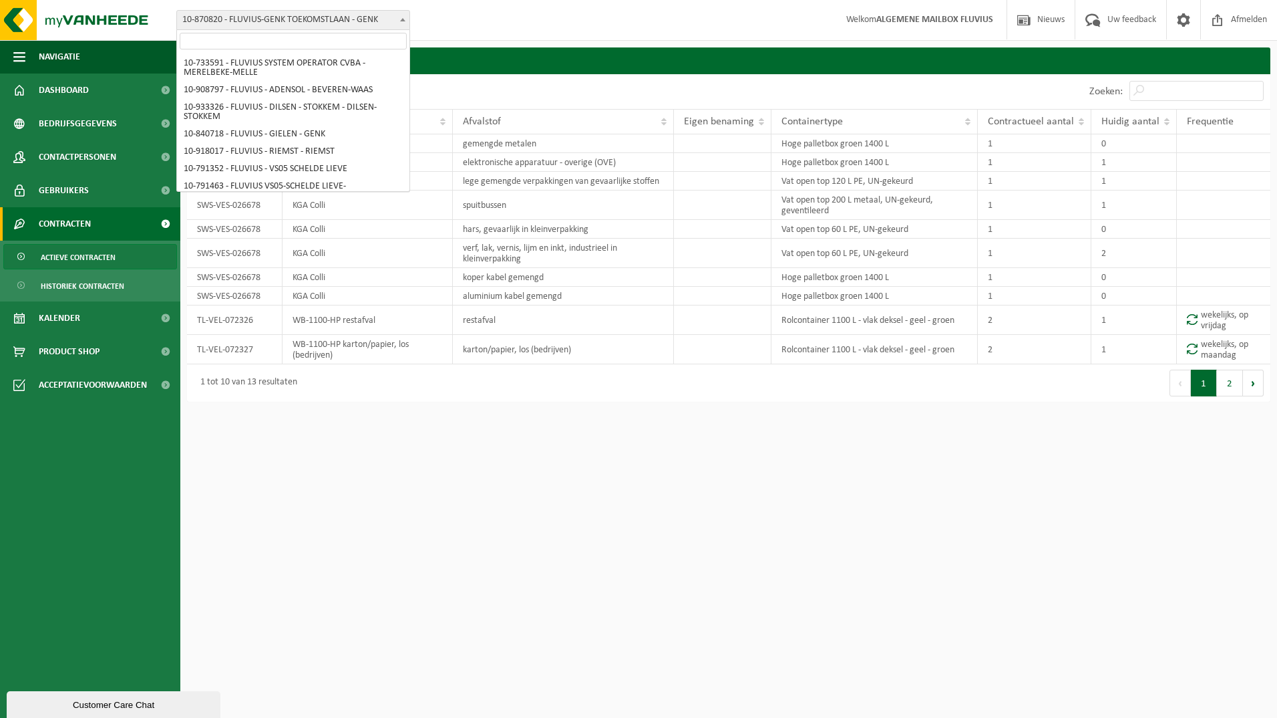
scroll to position [8358, 0]
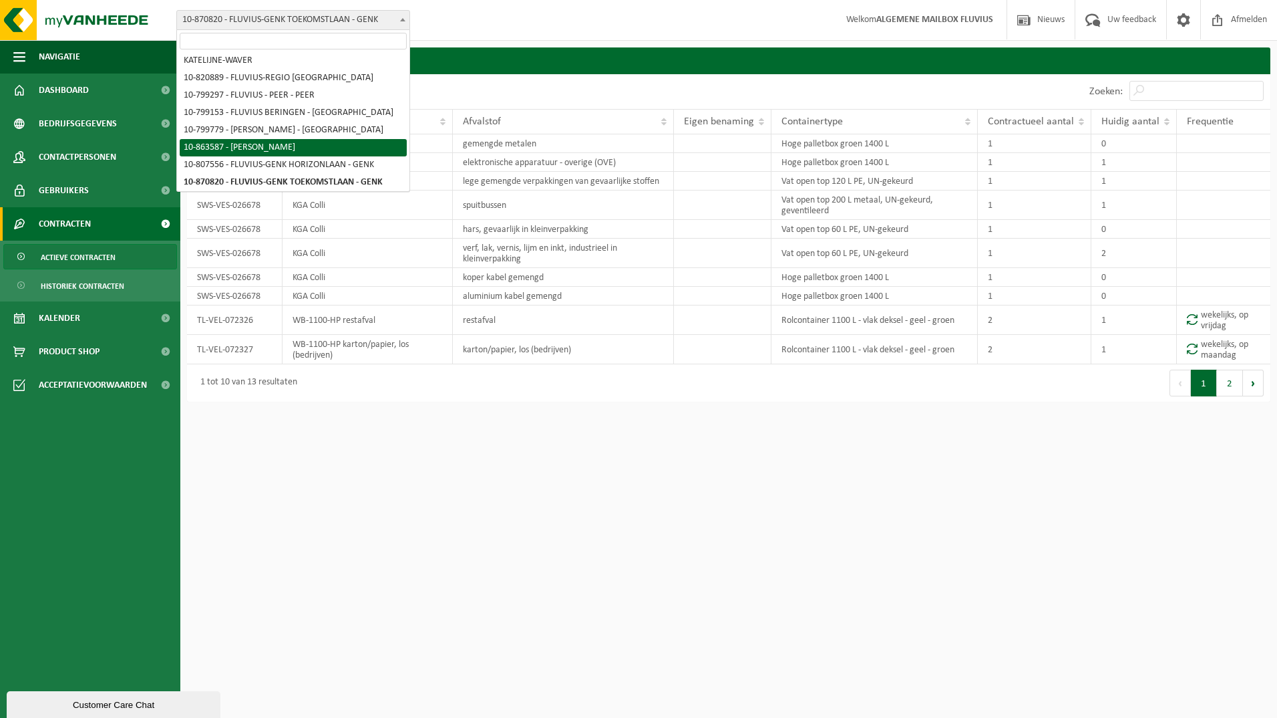
select select "101592"
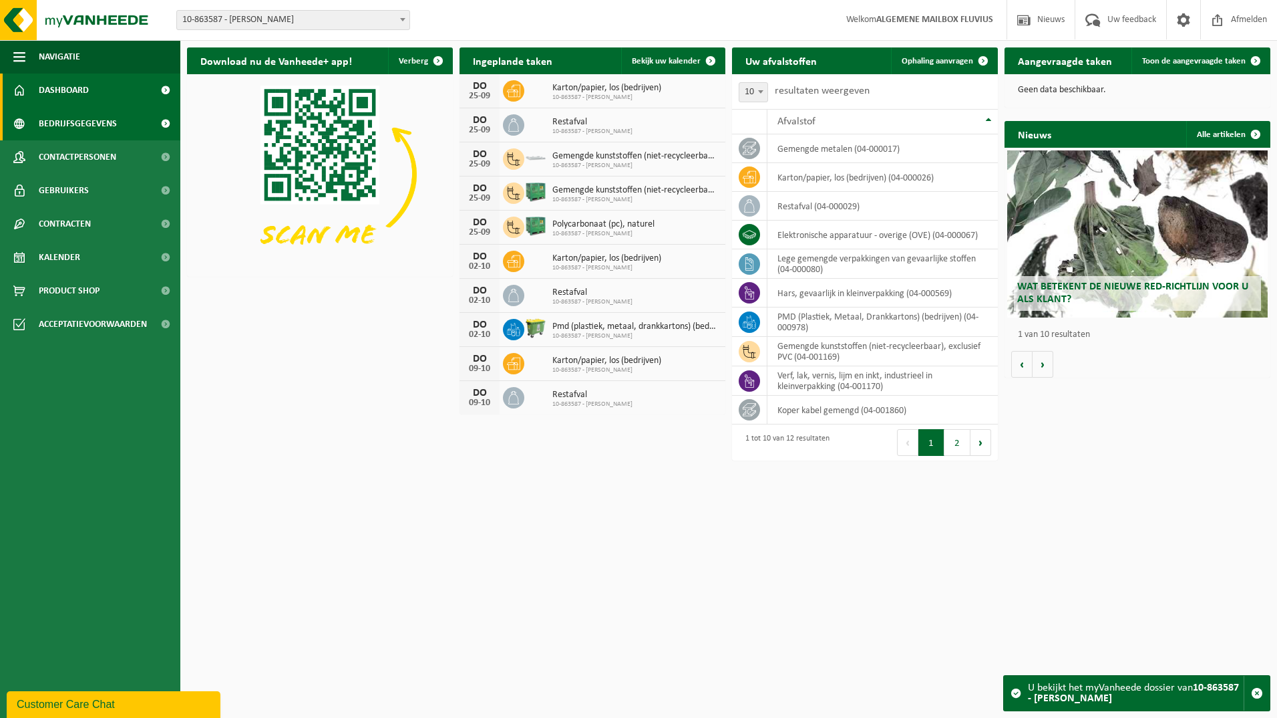
click at [88, 118] on span "Bedrijfsgegevens" at bounding box center [78, 123] width 78 height 33
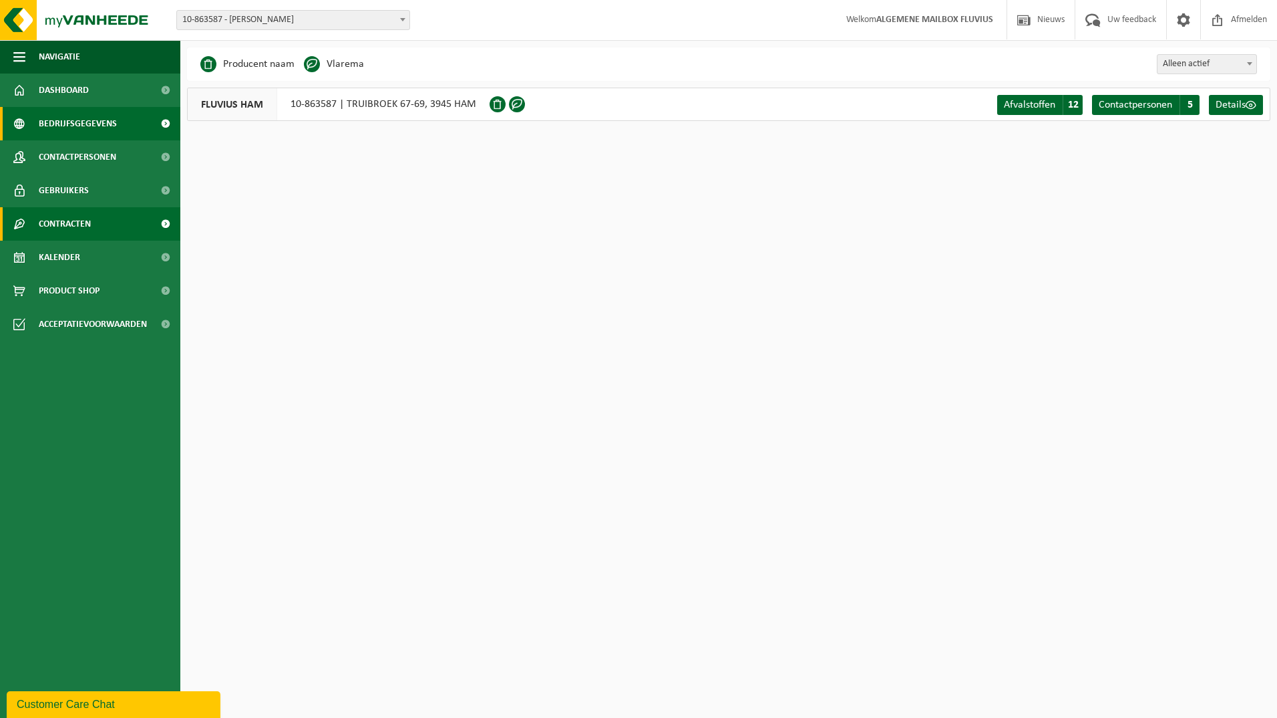
click at [168, 223] on span at bounding box center [165, 223] width 30 height 33
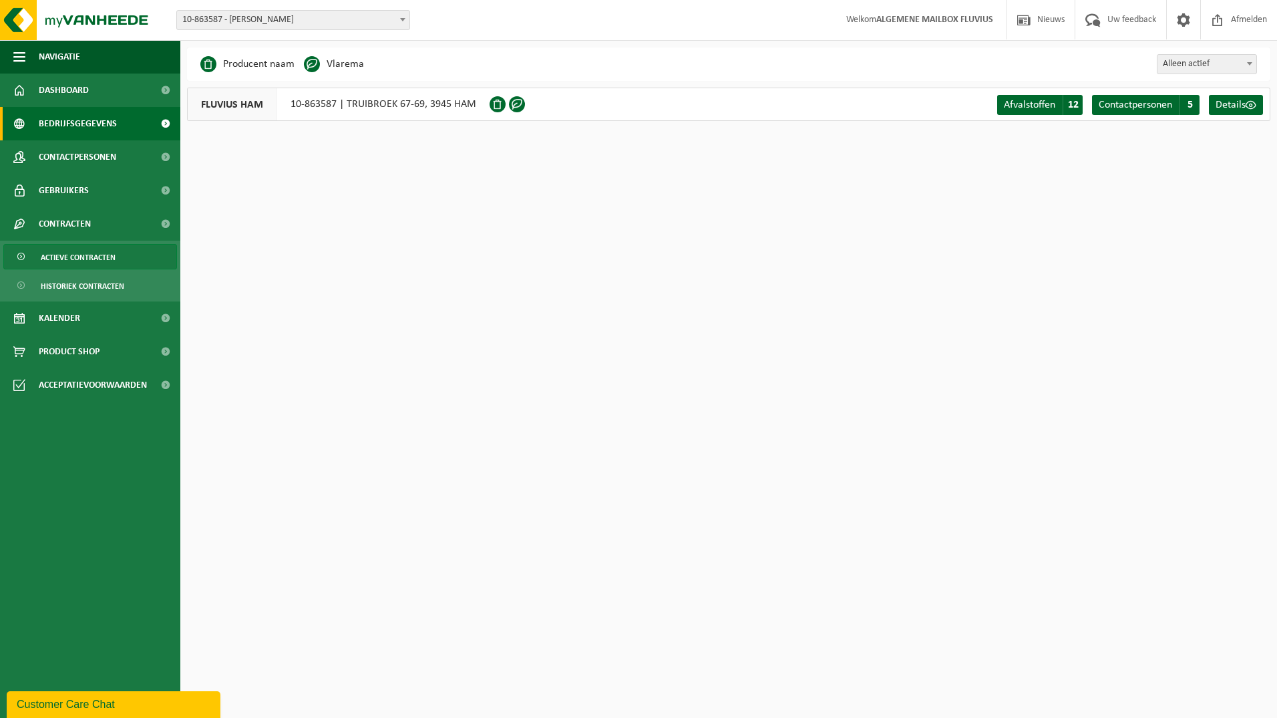
click at [73, 256] on span "Actieve contracten" at bounding box center [78, 257] width 75 height 25
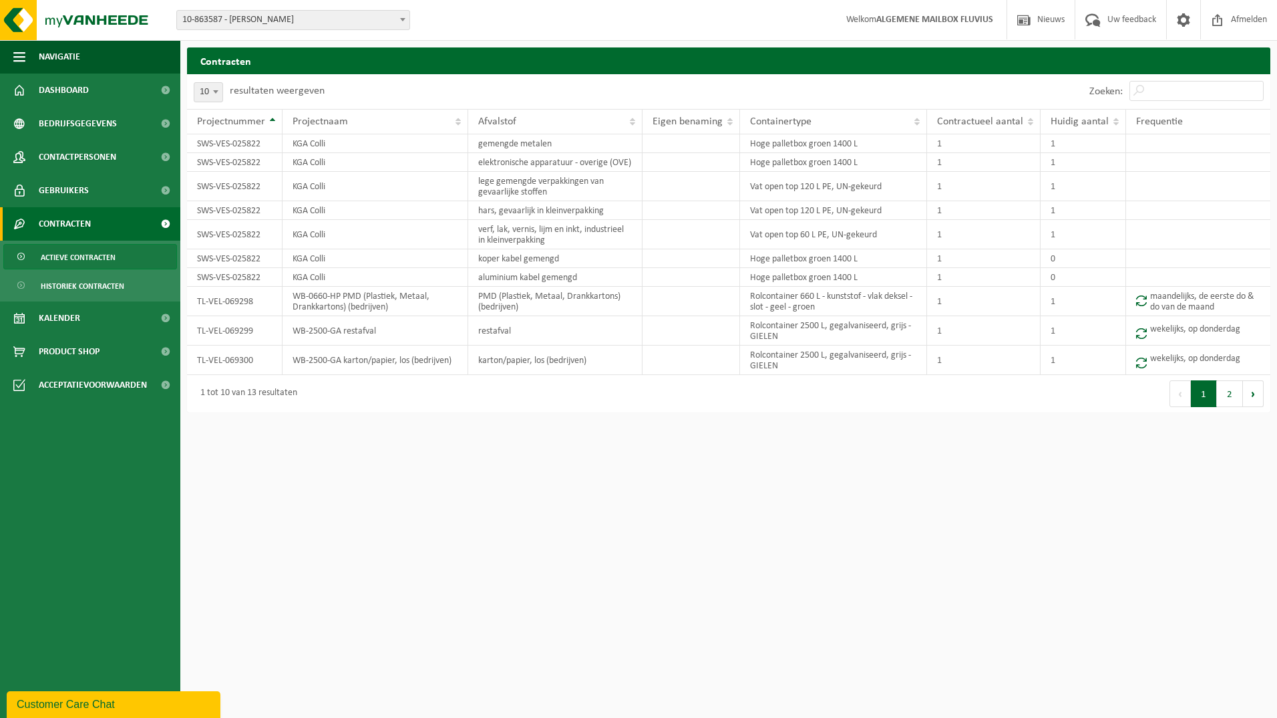
click at [402, 19] on b at bounding box center [402, 19] width 5 height 3
type input "eremb"
select select "30259"
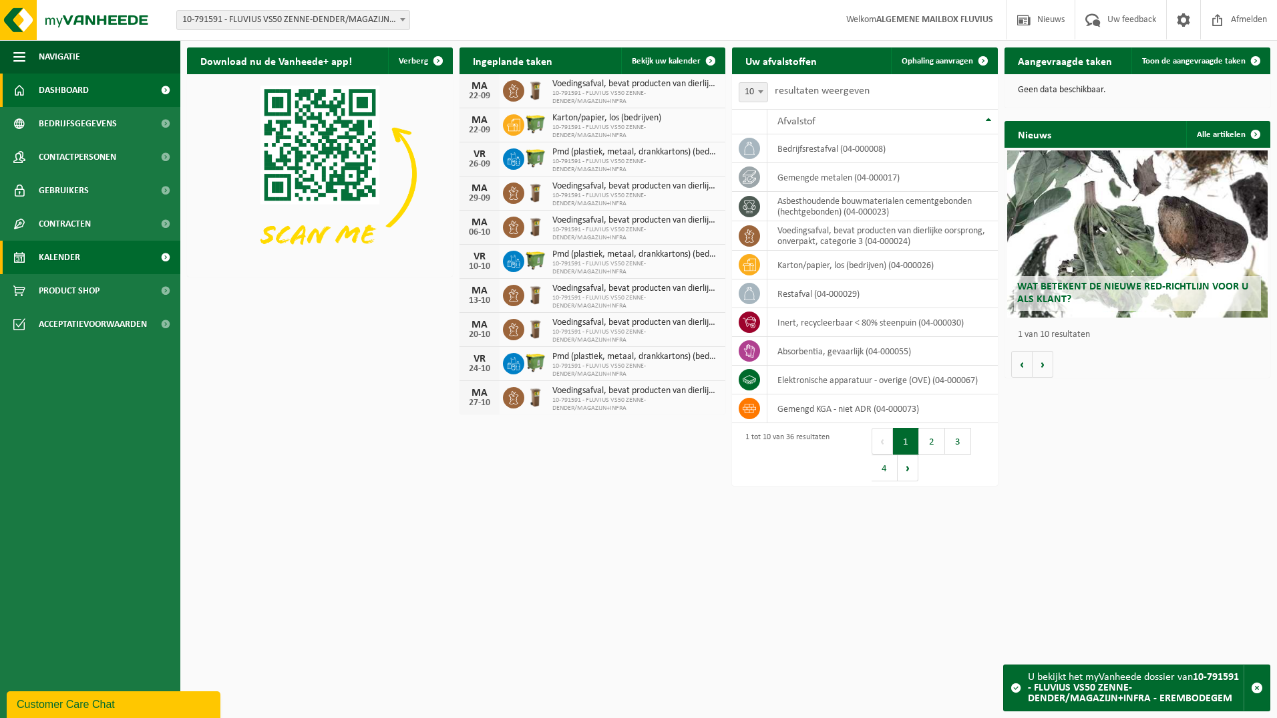
click at [68, 253] on span "Kalender" at bounding box center [59, 257] width 41 height 33
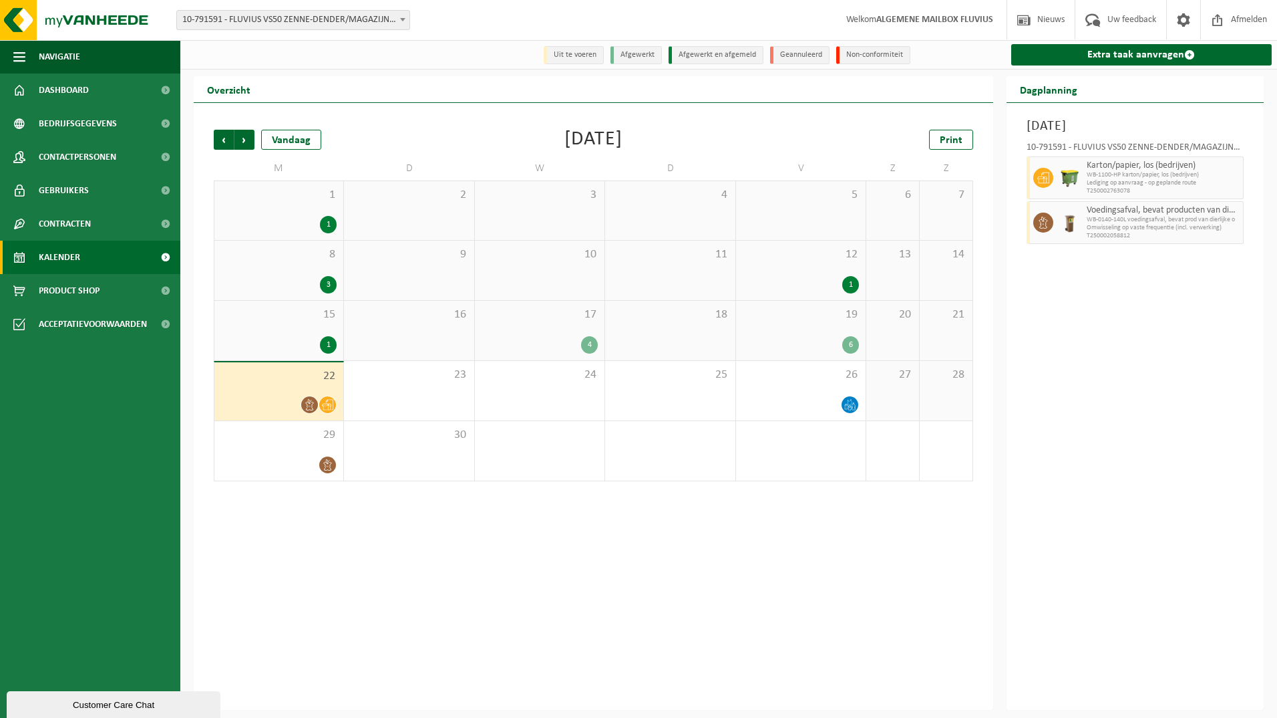
click at [331, 410] on icon at bounding box center [327, 404] width 11 height 11
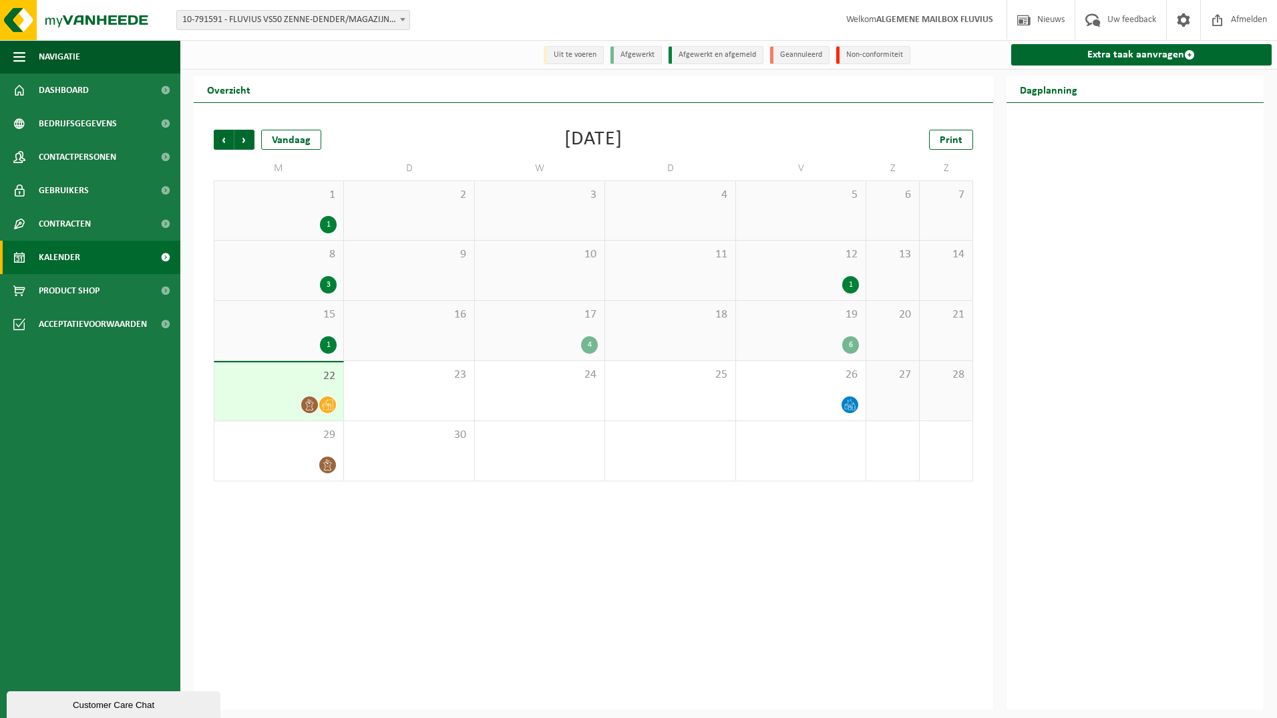
click at [323, 407] on icon at bounding box center [327, 404] width 11 height 11
